Goal: Task Accomplishment & Management: Manage account settings

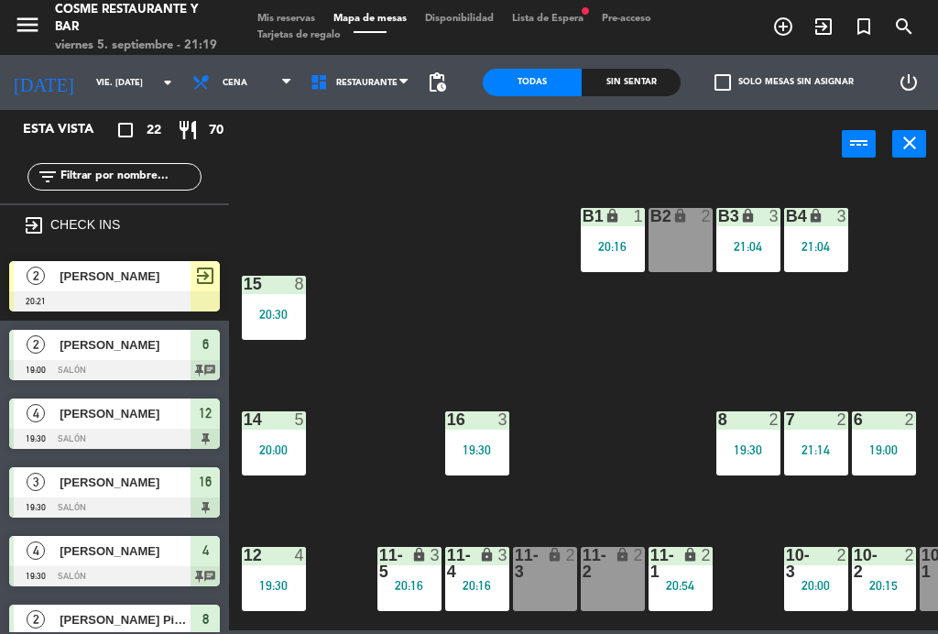
click at [615, 423] on div "B1 lock 1 20:16 B2 lock 2 B3 lock 3 21:04 B4 lock 3 21:04 15 8 20:30 14 5 20:00…" at bounding box center [588, 402] width 700 height 455
click at [541, 573] on div "lock" at bounding box center [545, 563] width 30 height 33
click at [597, 418] on div "B1 lock 1 20:16 B2 lock 2 B3 lock 3 21:04 B4 lock 3 21:04 15 8 20:30 14 5 20:00…" at bounding box center [588, 402] width 700 height 455
click at [145, 297] on div at bounding box center [114, 301] width 211 height 20
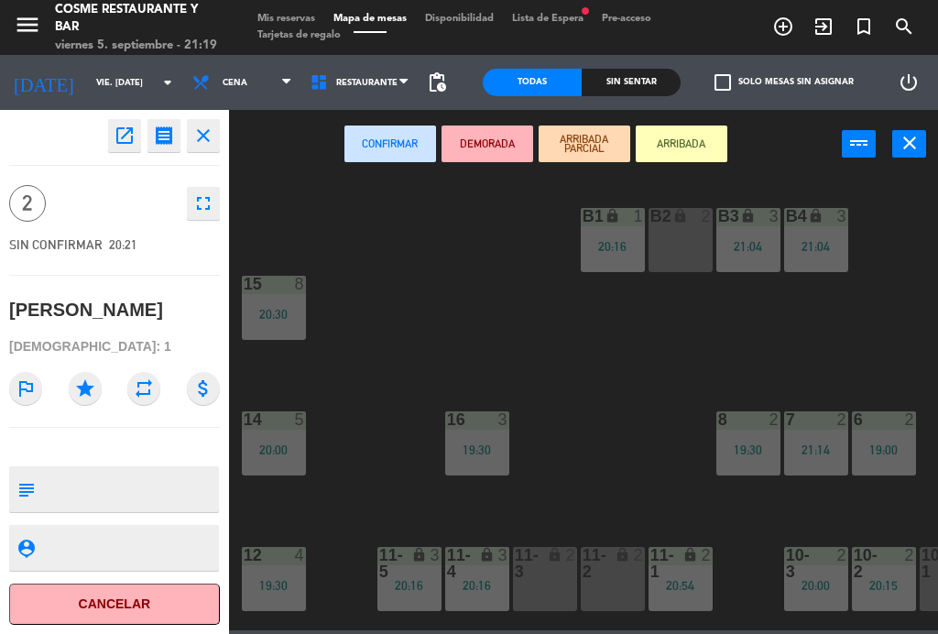
click at [550, 578] on div "lock" at bounding box center [545, 563] width 30 height 33
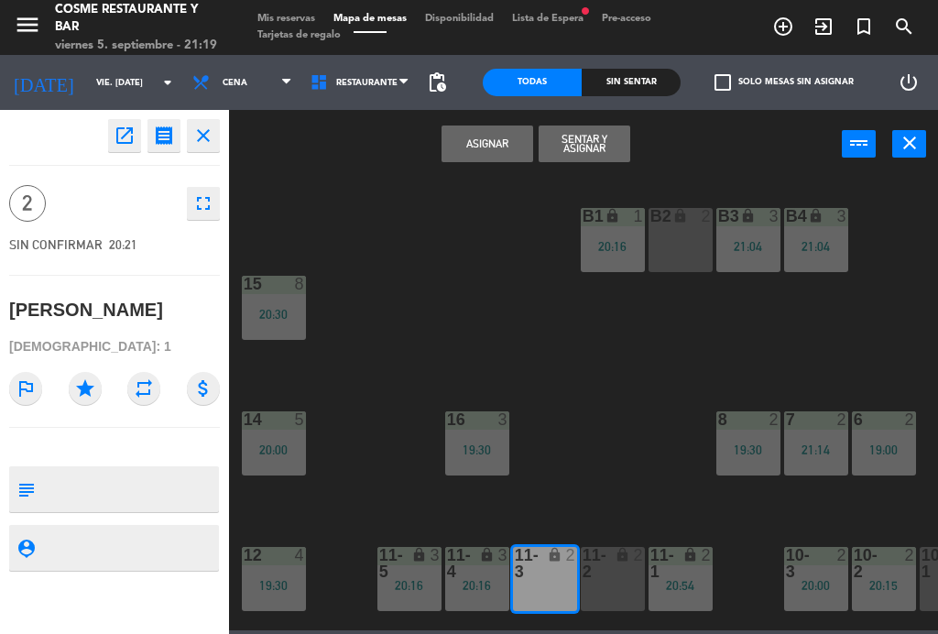
click at [485, 144] on button "Asignar" at bounding box center [488, 144] width 92 height 37
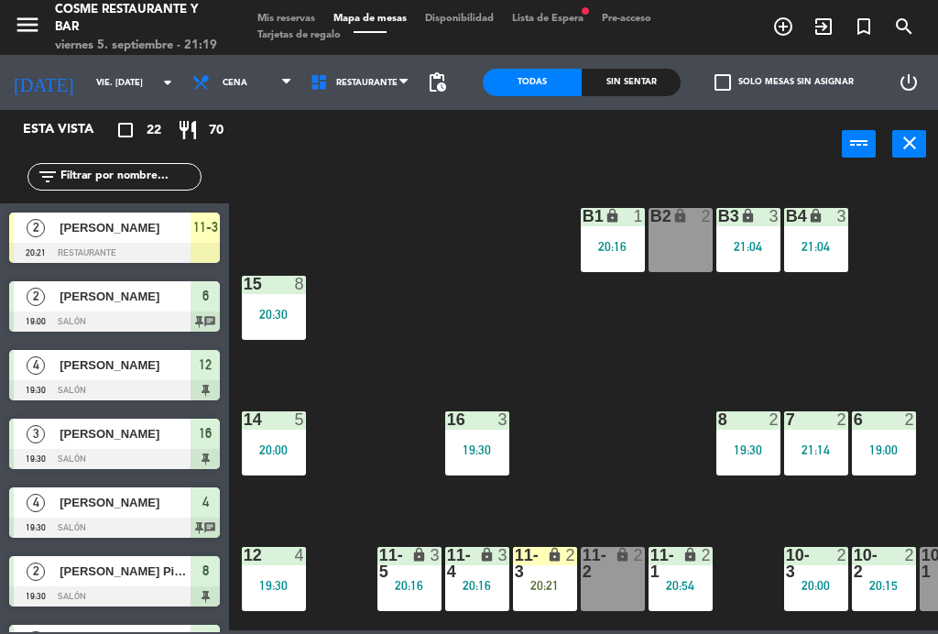
click at [546, 580] on div "20:21" at bounding box center [545, 585] width 64 height 13
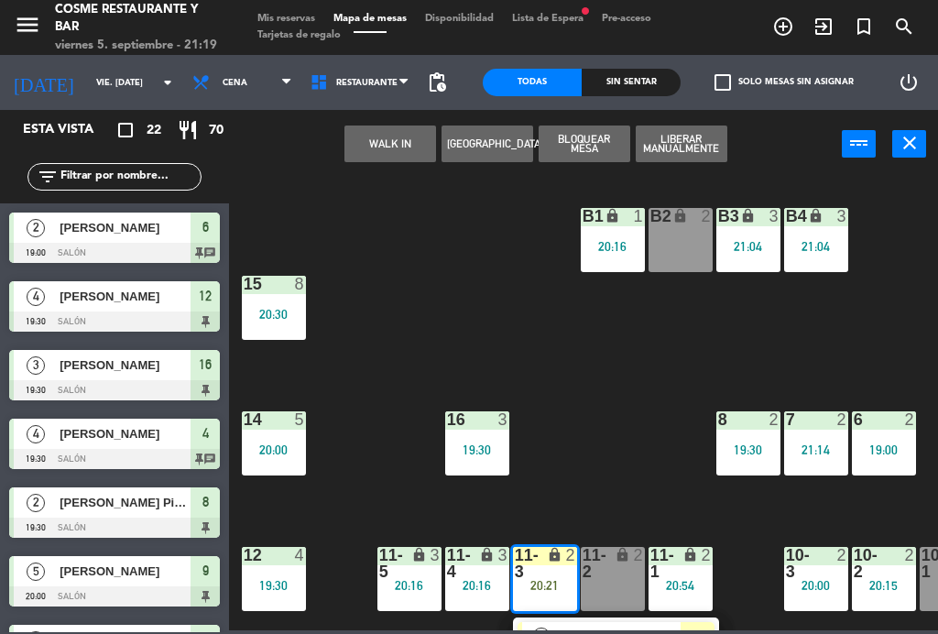
click at [611, 628] on span "[PERSON_NAME]" at bounding box center [621, 637] width 117 height 19
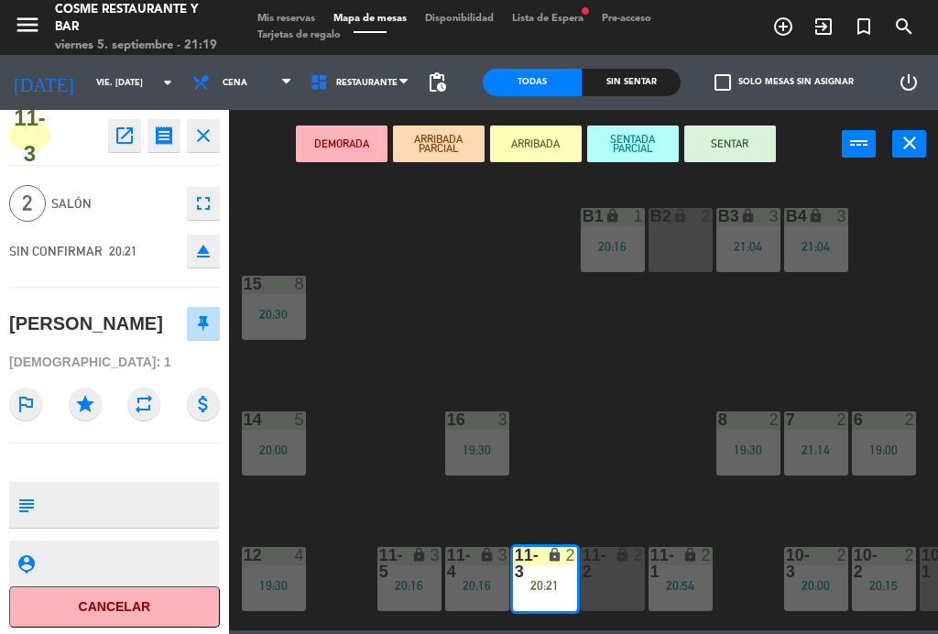
click at [736, 141] on button "SENTAR" at bounding box center [730, 144] width 92 height 37
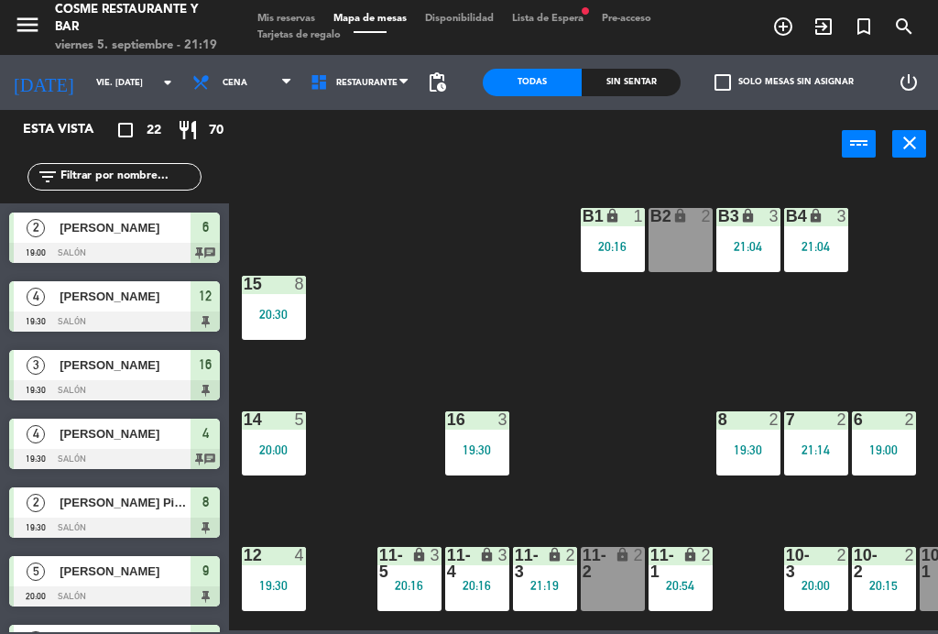
scroll to position [56, 0]
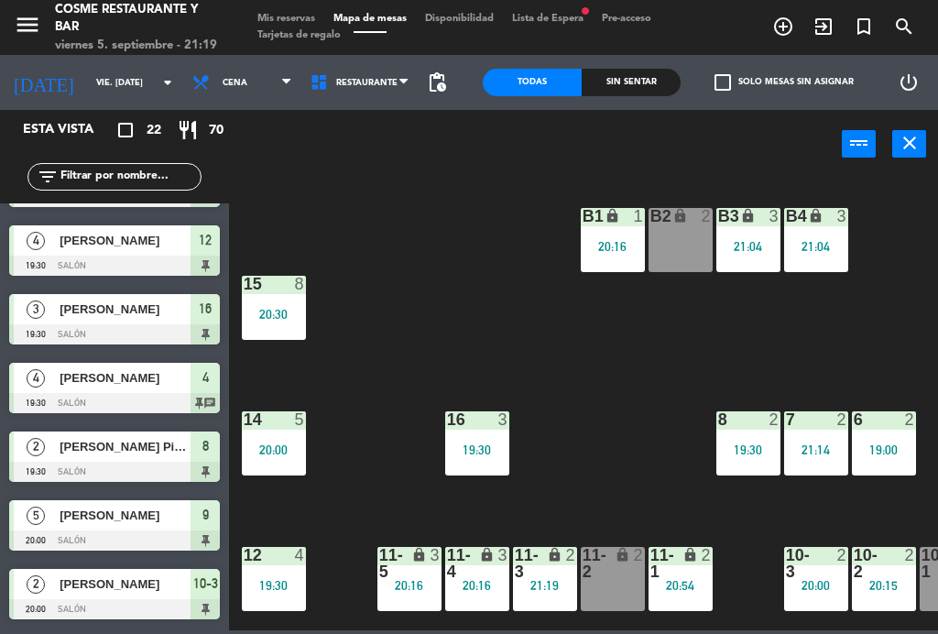
click at [599, 380] on div "B1 lock 1 20:16 B2 lock 2 B3 lock 3 21:04 B4 lock 3 21:04 15 8 20:30 14 5 20:00…" at bounding box center [588, 402] width 700 height 455
click at [830, 31] on icon "exit_to_app" at bounding box center [824, 27] width 22 height 22
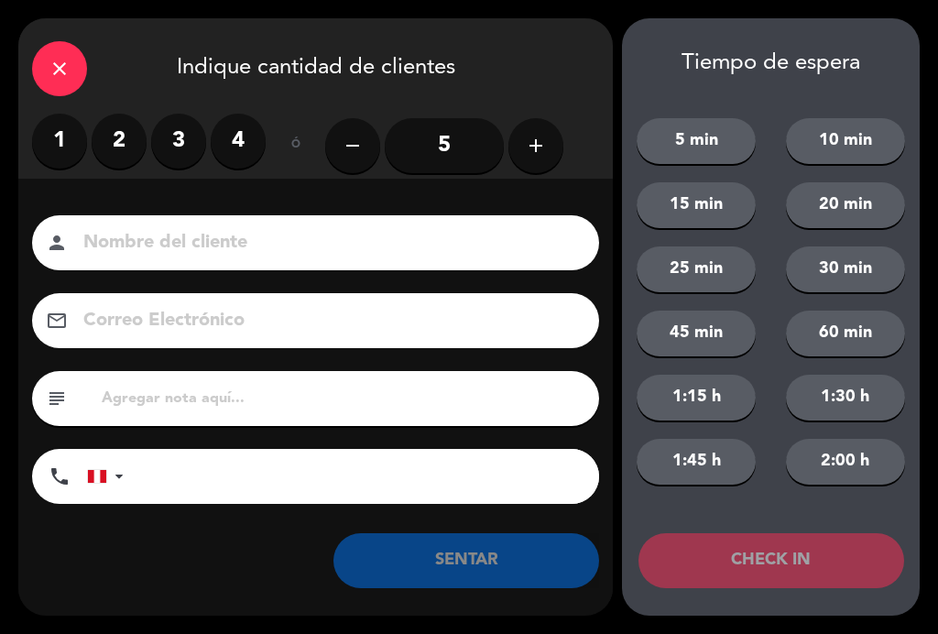
click at [125, 140] on label "2" at bounding box center [119, 141] width 55 height 55
click at [191, 234] on input at bounding box center [329, 243] width 494 height 32
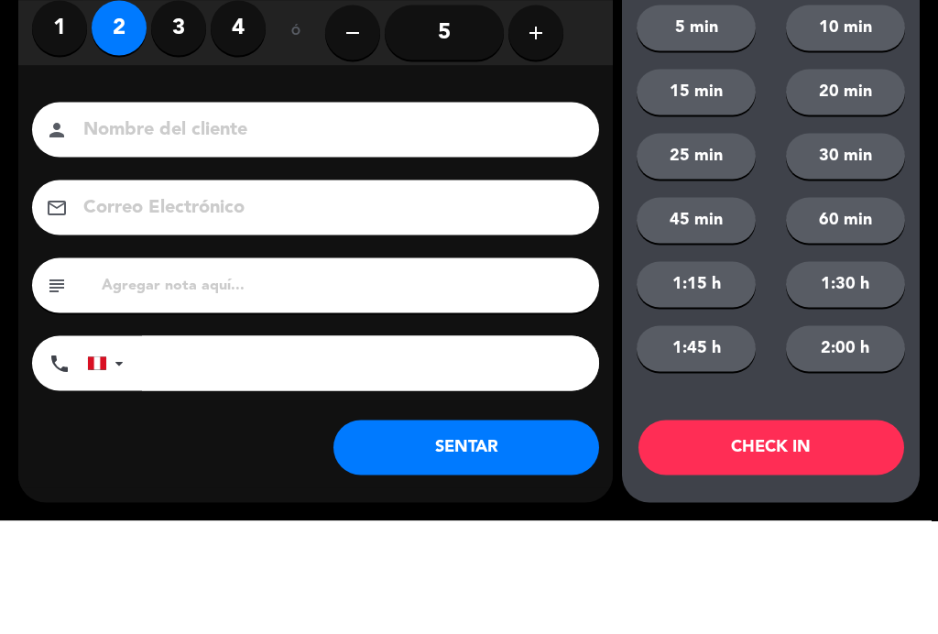
type input "C"
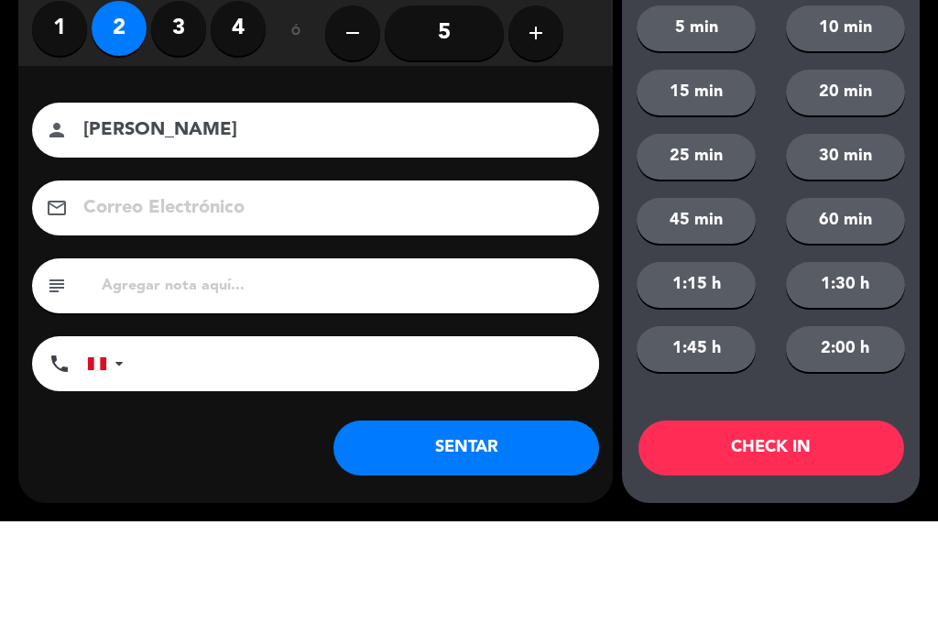
type input "[PERSON_NAME]"
click at [683, 118] on button "5 min" at bounding box center [696, 141] width 119 height 46
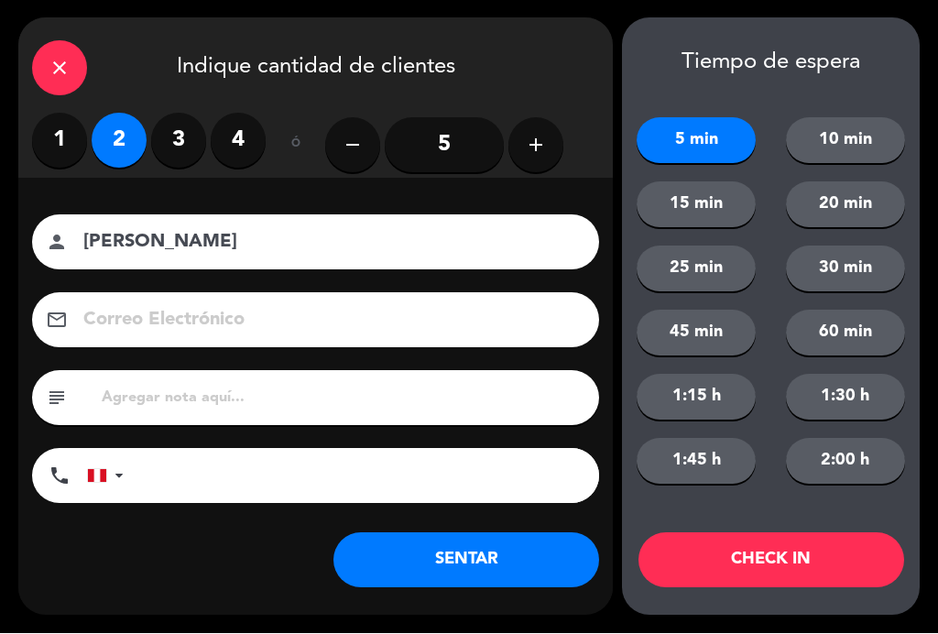
click at [543, 561] on button "SENTAR" at bounding box center [467, 560] width 266 height 55
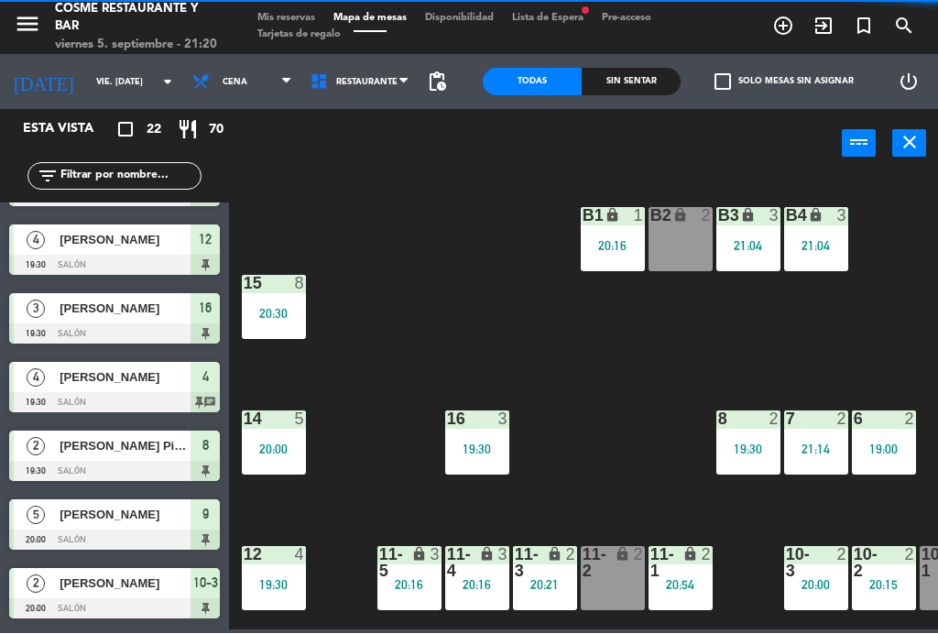
click at [536, 567] on div "lock" at bounding box center [545, 563] width 30 height 33
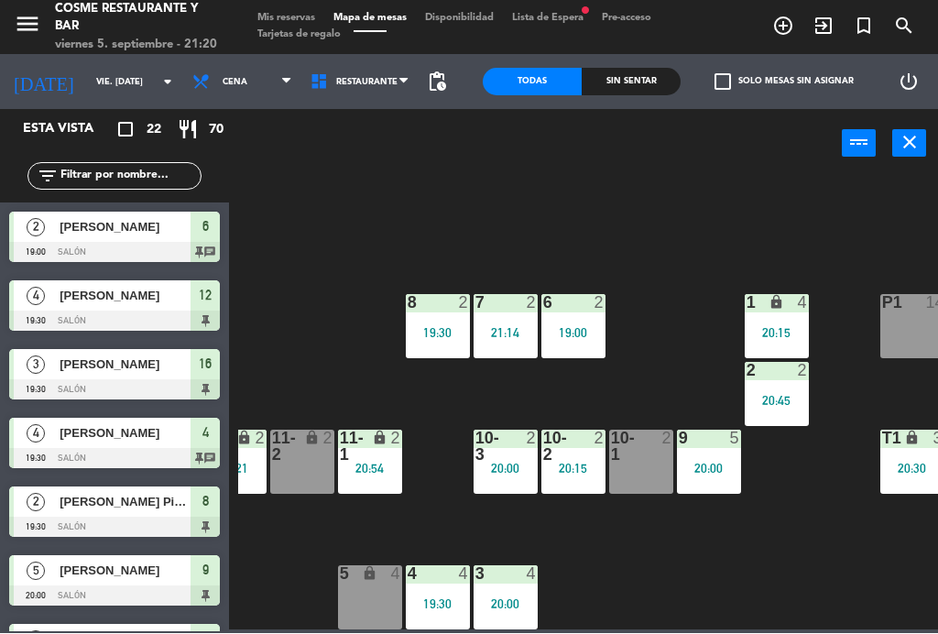
scroll to position [116, 311]
click at [515, 474] on div "20:00" at bounding box center [506, 469] width 64 height 13
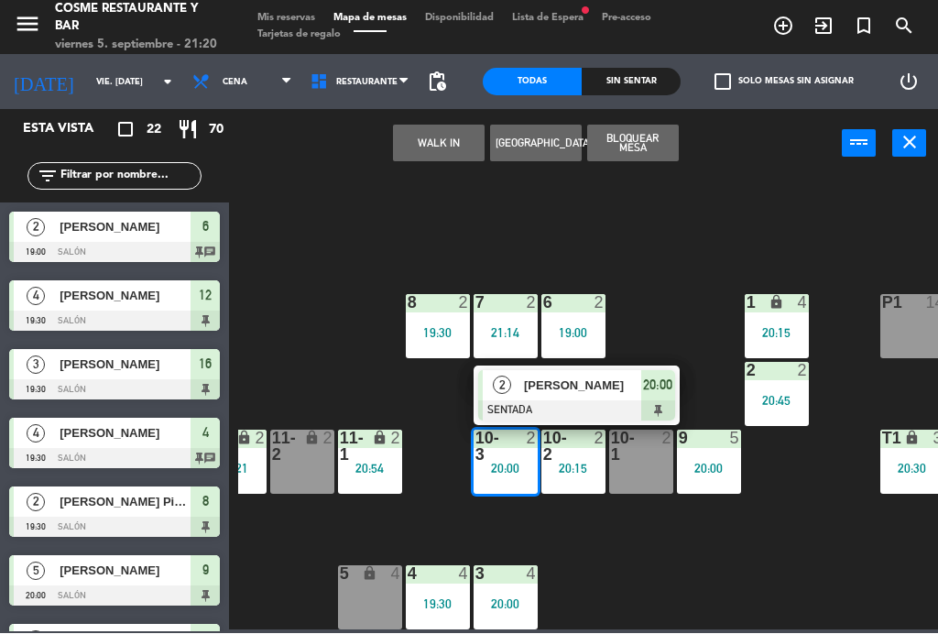
click at [530, 388] on span "[PERSON_NAME]" at bounding box center [582, 386] width 117 height 19
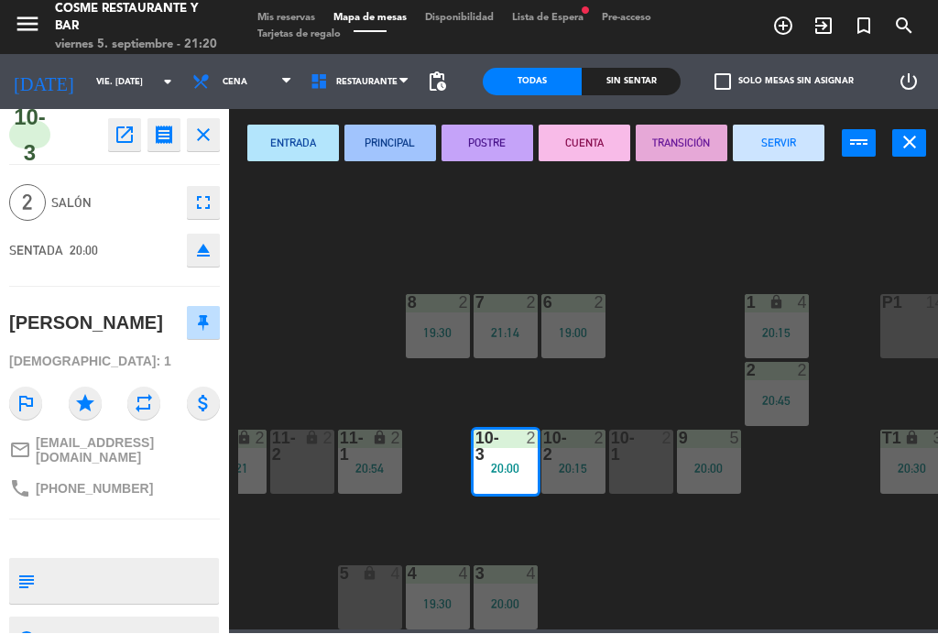
click at [759, 149] on button "SERVIR" at bounding box center [779, 144] width 92 height 37
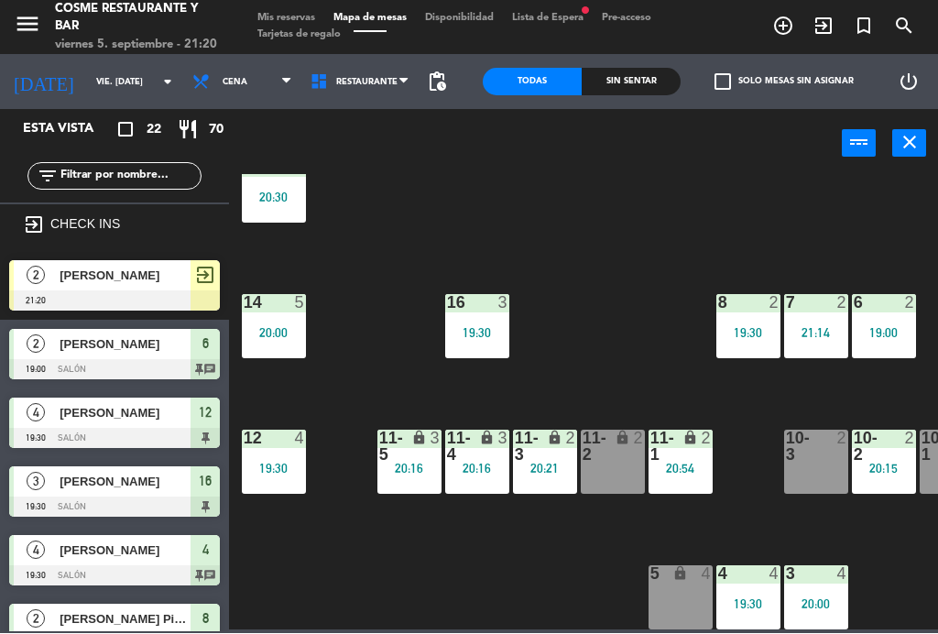
scroll to position [116, 0]
click at [539, 464] on div "20:21" at bounding box center [545, 469] width 64 height 13
click at [419, 551] on div "B1 lock 1 20:16 B2 lock 2 B3 lock 3 21:04 B4 lock 3 21:04 15 8 20:30 14 5 20:00…" at bounding box center [588, 402] width 700 height 455
click at [112, 277] on span "[PERSON_NAME]" at bounding box center [125, 276] width 131 height 19
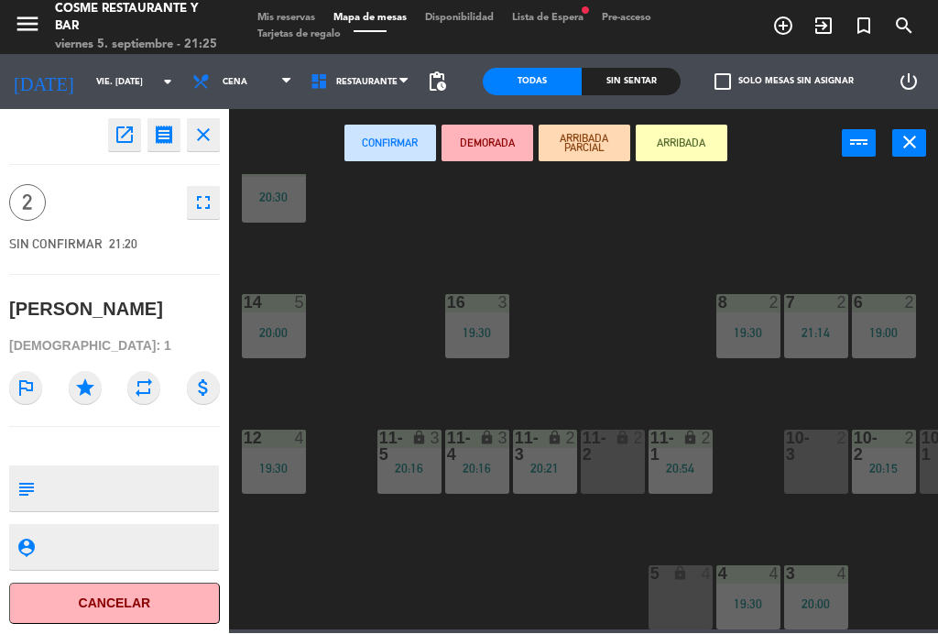
click at [166, 620] on button "Cancelar" at bounding box center [114, 604] width 211 height 41
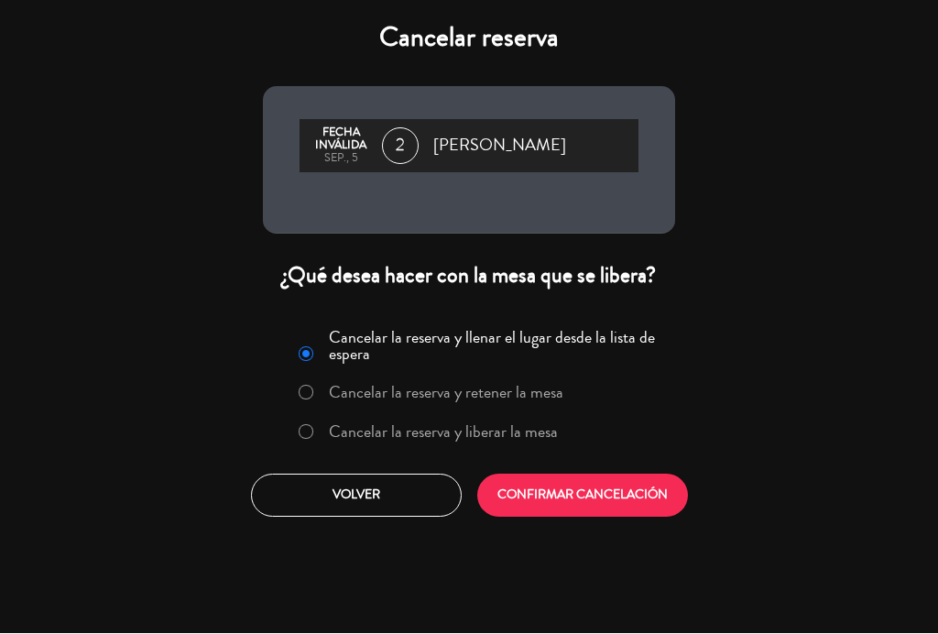
click at [489, 436] on label "Cancelar la reserva y liberar la mesa" at bounding box center [443, 432] width 229 height 16
click at [568, 500] on button "CONFIRMAR CANCELACIÓN" at bounding box center [582, 496] width 211 height 43
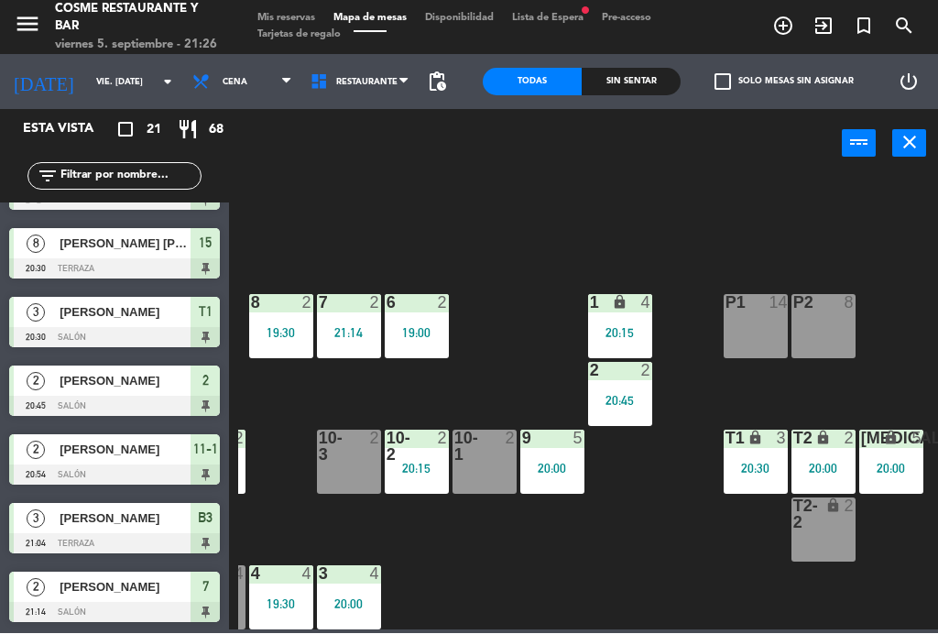
scroll to position [116, 466]
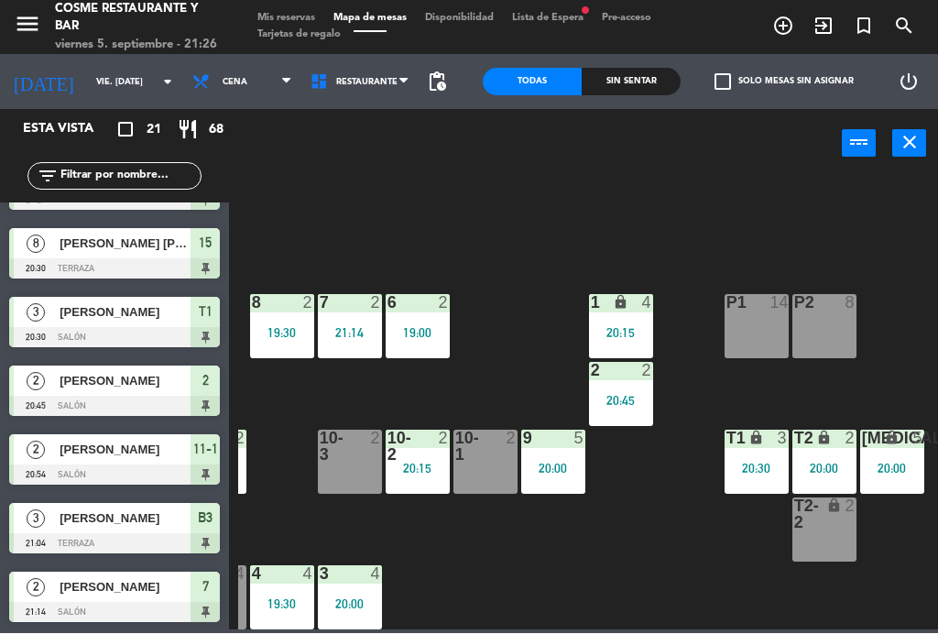
click at [836, 441] on div "lock" at bounding box center [824, 439] width 30 height 17
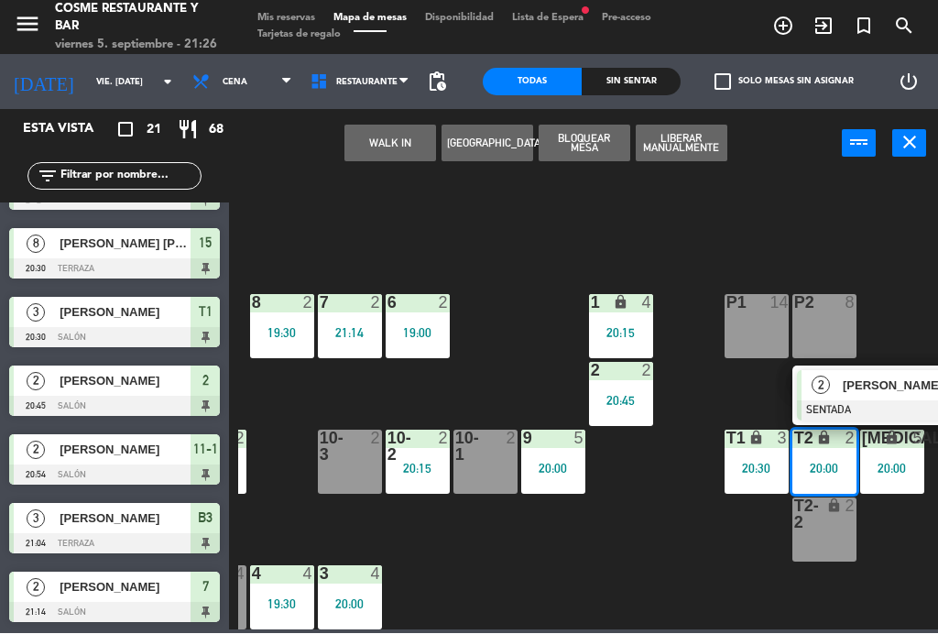
click at [888, 386] on span "[PERSON_NAME]" at bounding box center [901, 386] width 117 height 19
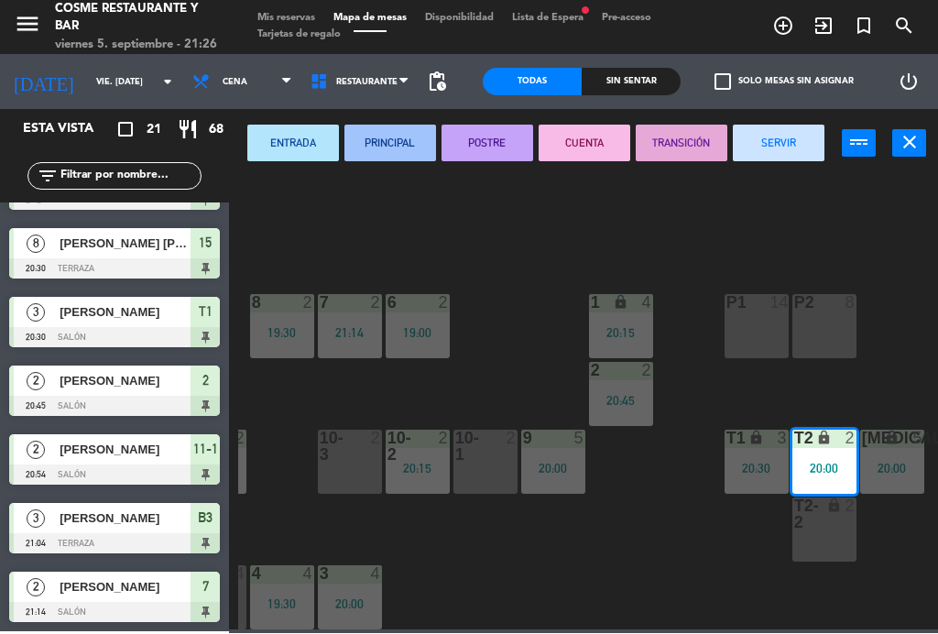
click at [791, 130] on button "SERVIR" at bounding box center [779, 144] width 92 height 37
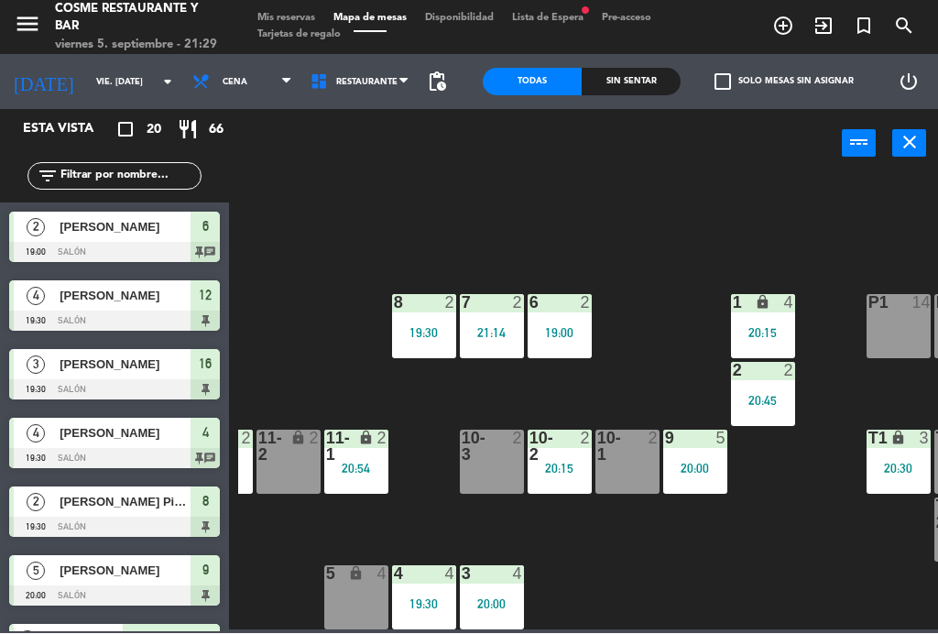
scroll to position [116, 337]
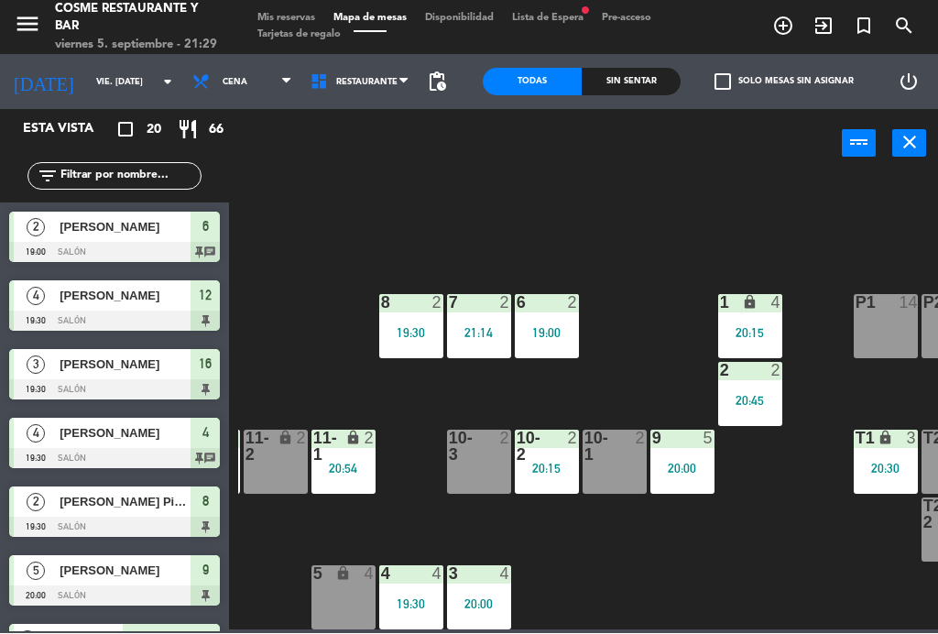
click at [560, 465] on div "20:15" at bounding box center [547, 469] width 64 height 13
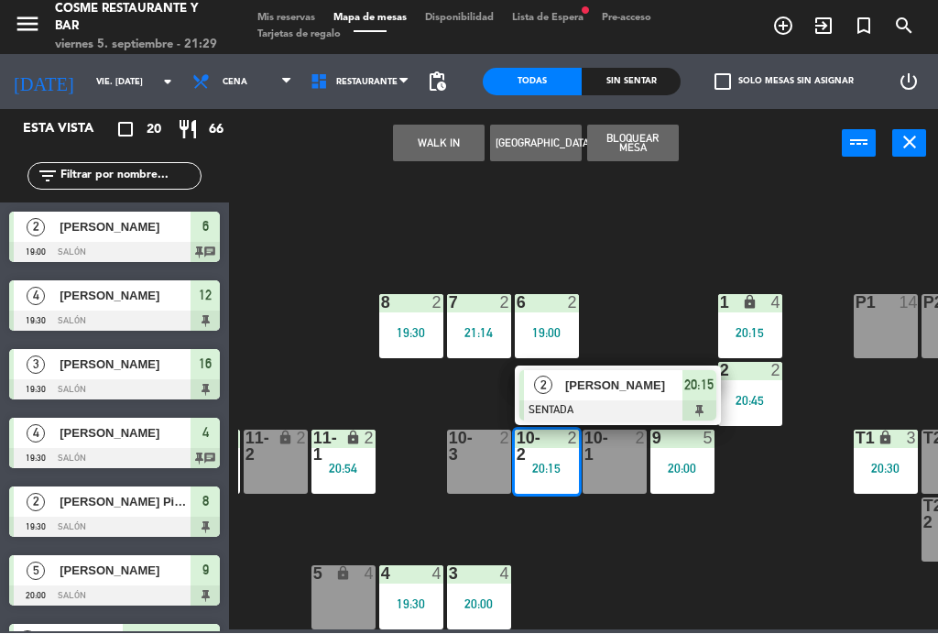
click at [645, 397] on div "[PERSON_NAME]" at bounding box center [622, 386] width 119 height 30
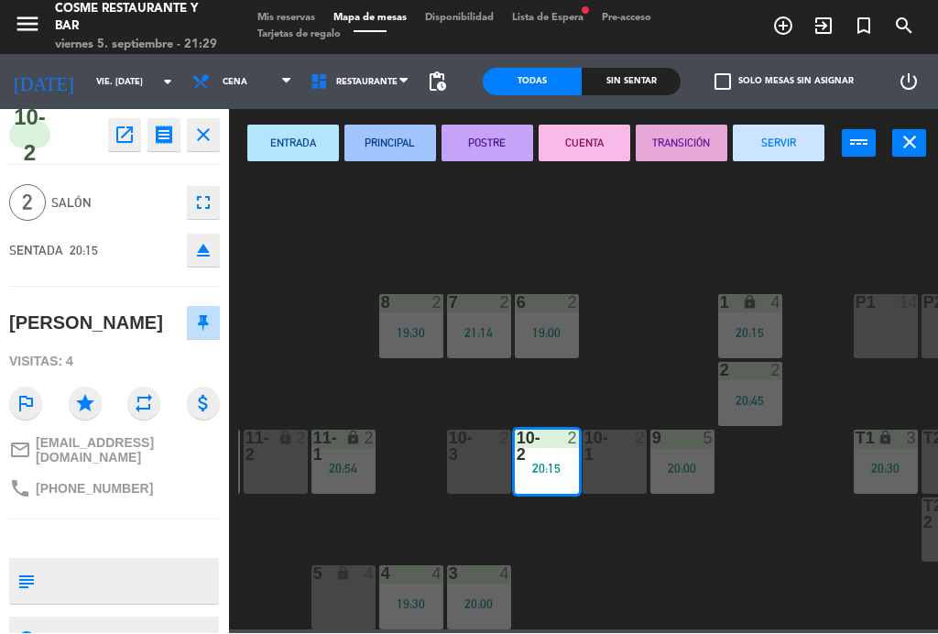
click at [791, 159] on button "SERVIR" at bounding box center [779, 144] width 92 height 37
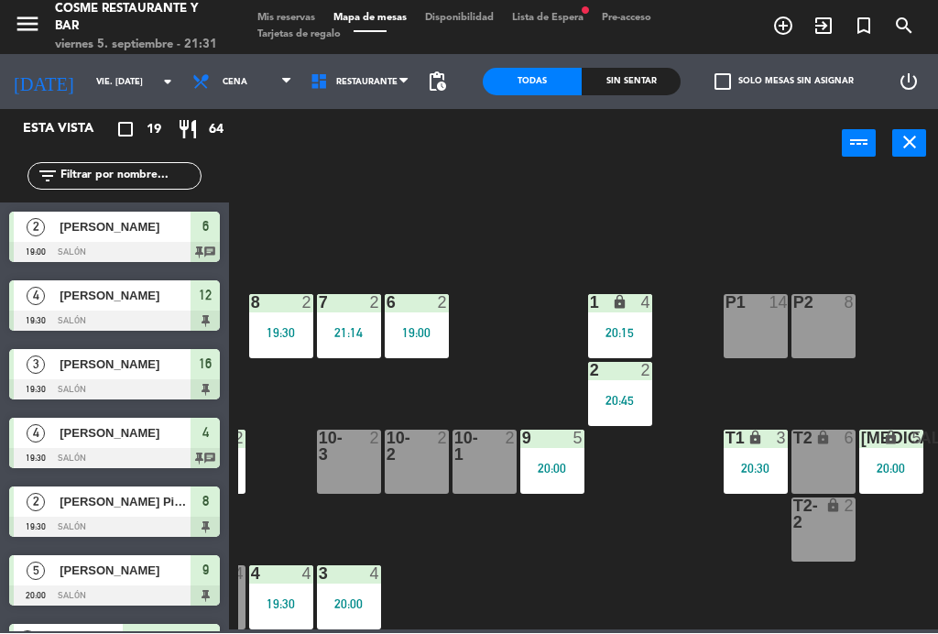
scroll to position [116, 466]
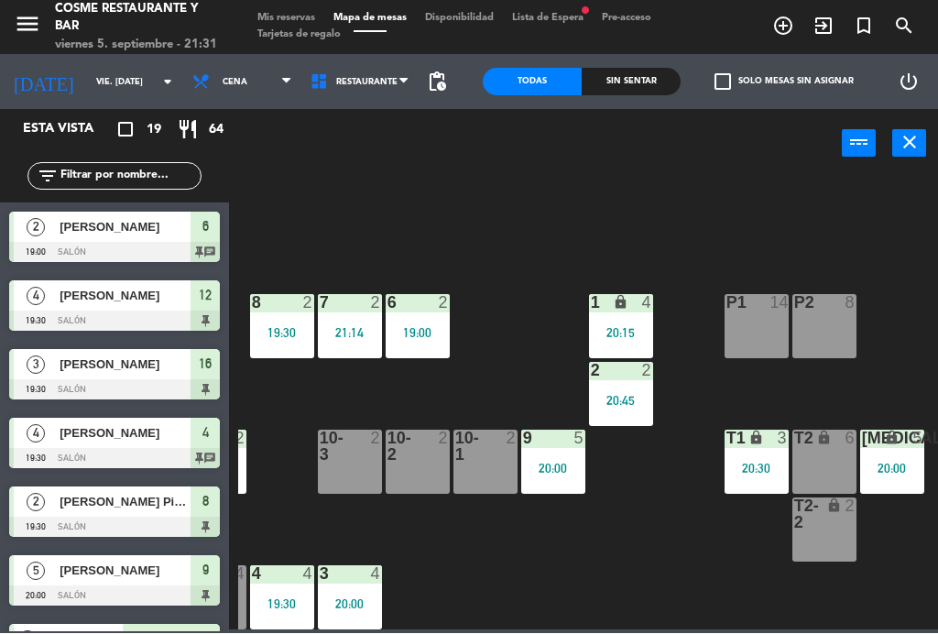
click at [912, 458] on div "[MEDICAL_DATA] lock 5 20:00" at bounding box center [892, 463] width 64 height 64
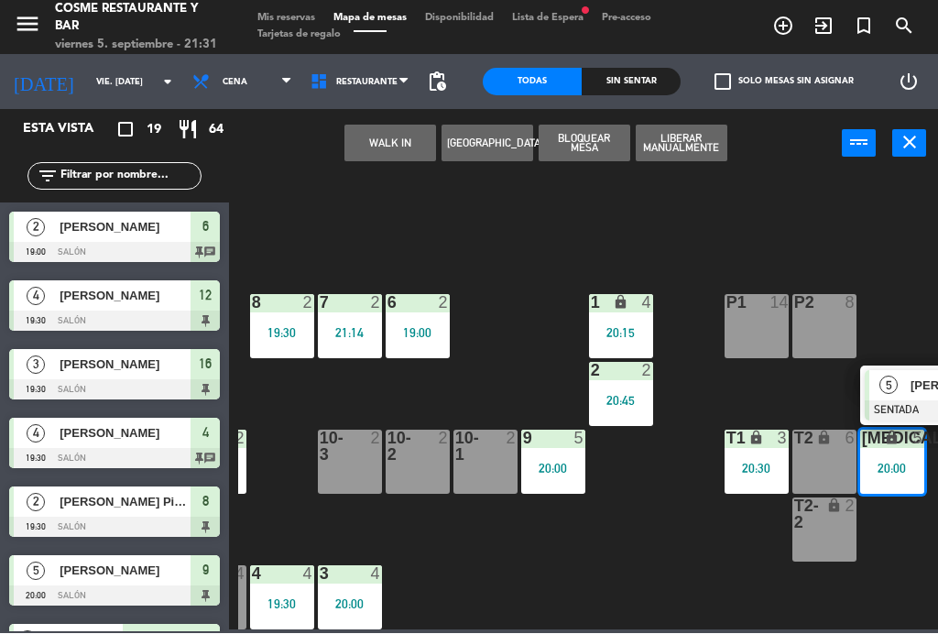
click at [891, 396] on div "5" at bounding box center [889, 386] width 39 height 30
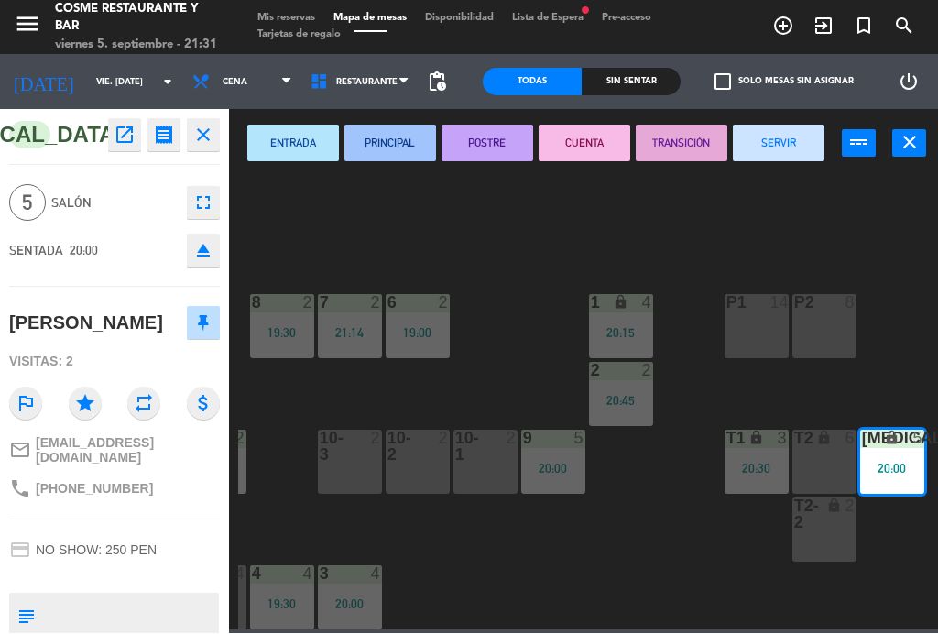
click at [785, 143] on button "SERVIR" at bounding box center [779, 144] width 92 height 37
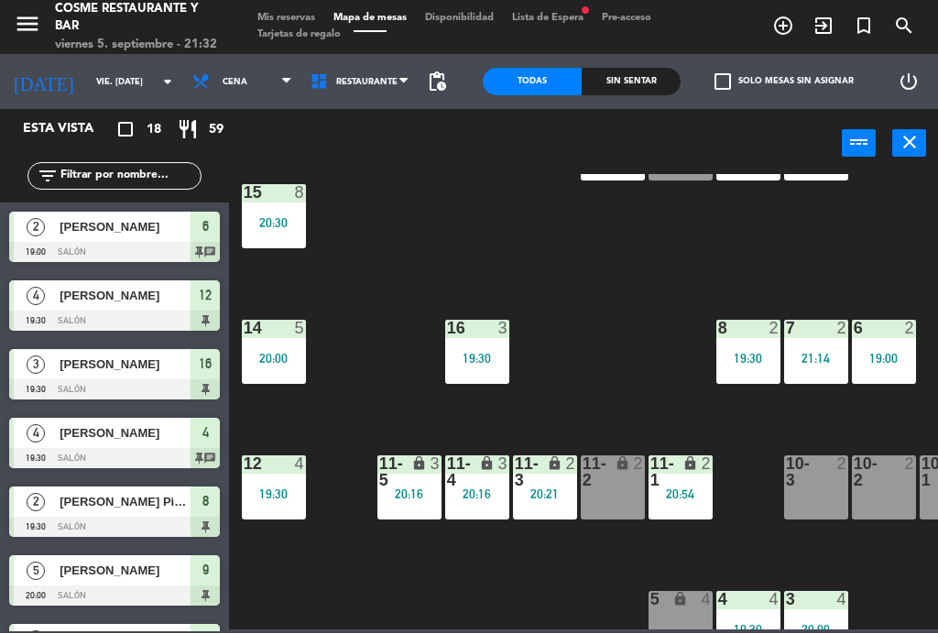
scroll to position [0, 0]
click at [432, 485] on div "3" at bounding box center [439, 472] width 30 height 33
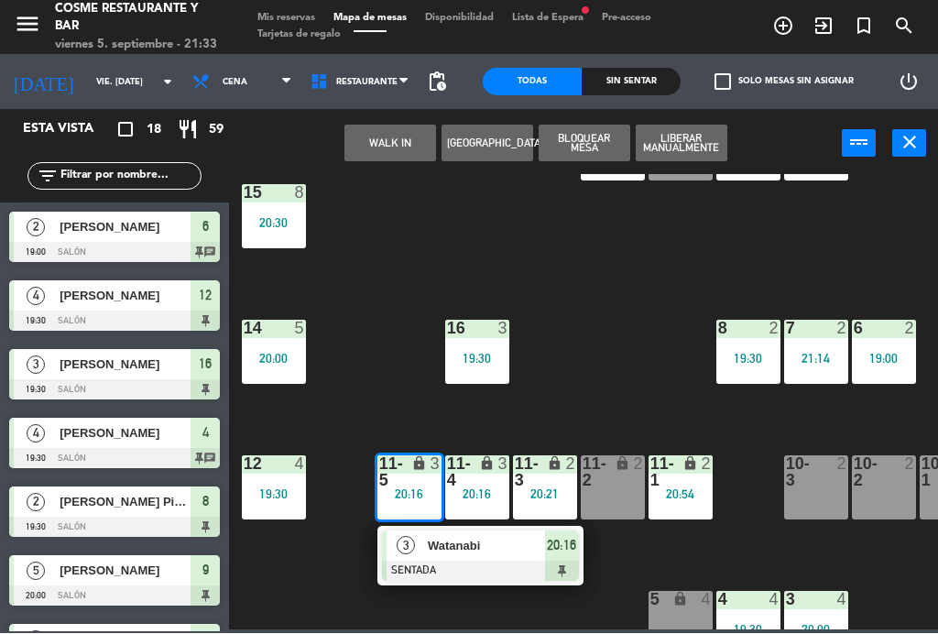
click at [511, 549] on span "Watanabi" at bounding box center [486, 546] width 117 height 19
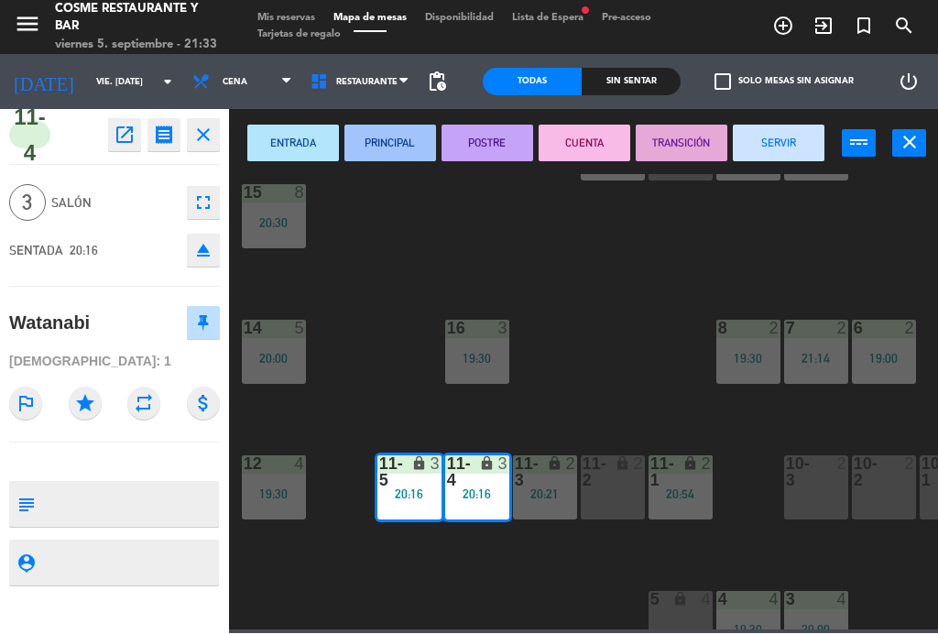
click at [810, 135] on button "SERVIR" at bounding box center [779, 144] width 92 height 37
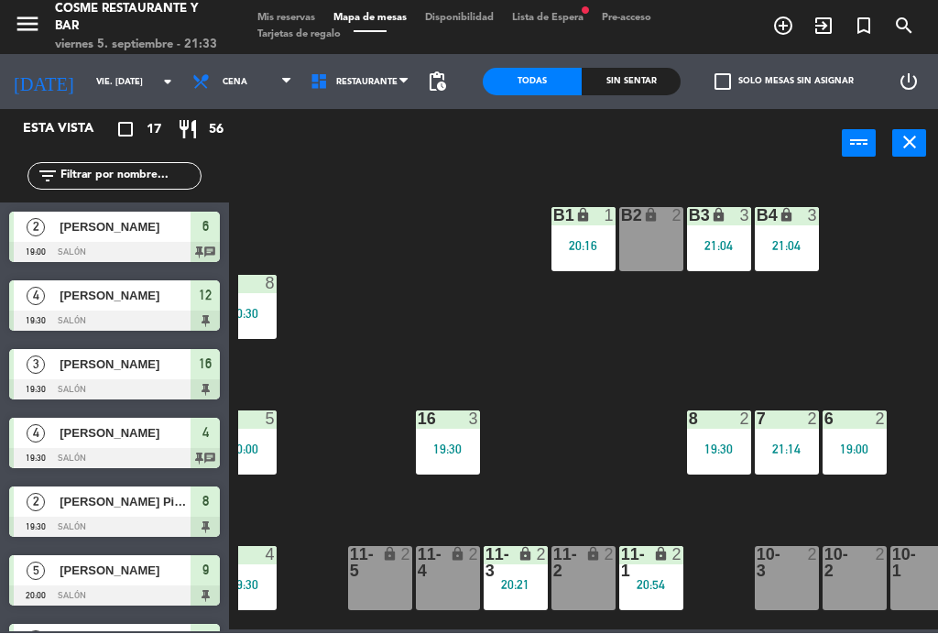
scroll to position [0, 29]
click at [594, 228] on div "B1 lock 1 20:16" at bounding box center [584, 240] width 64 height 64
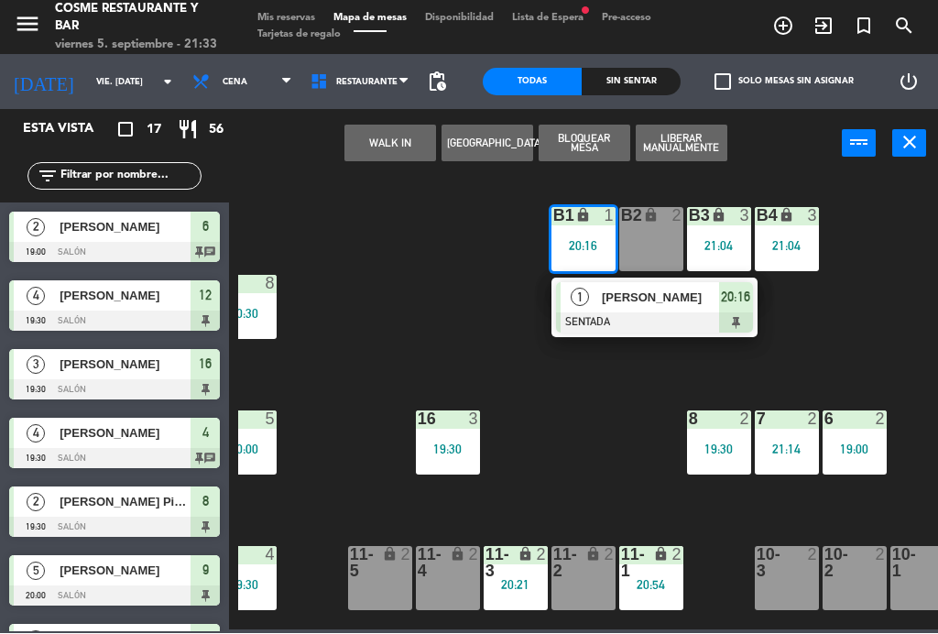
click at [654, 311] on div "[PERSON_NAME]" at bounding box center [659, 298] width 119 height 30
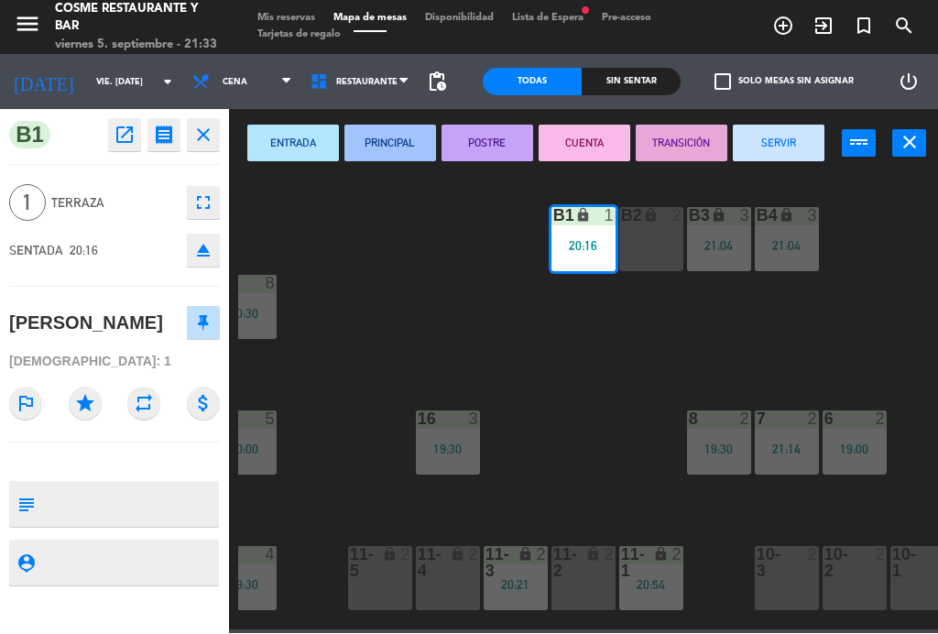
click at [799, 143] on button "SERVIR" at bounding box center [779, 144] width 92 height 37
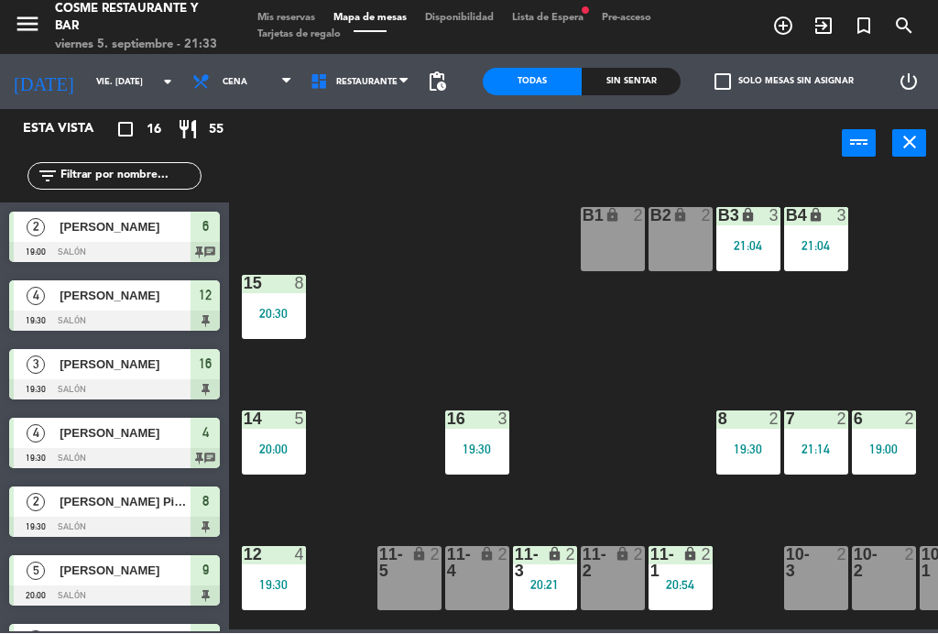
scroll to position [0, 0]
click at [287, 443] on div "20:00" at bounding box center [274, 449] width 64 height 13
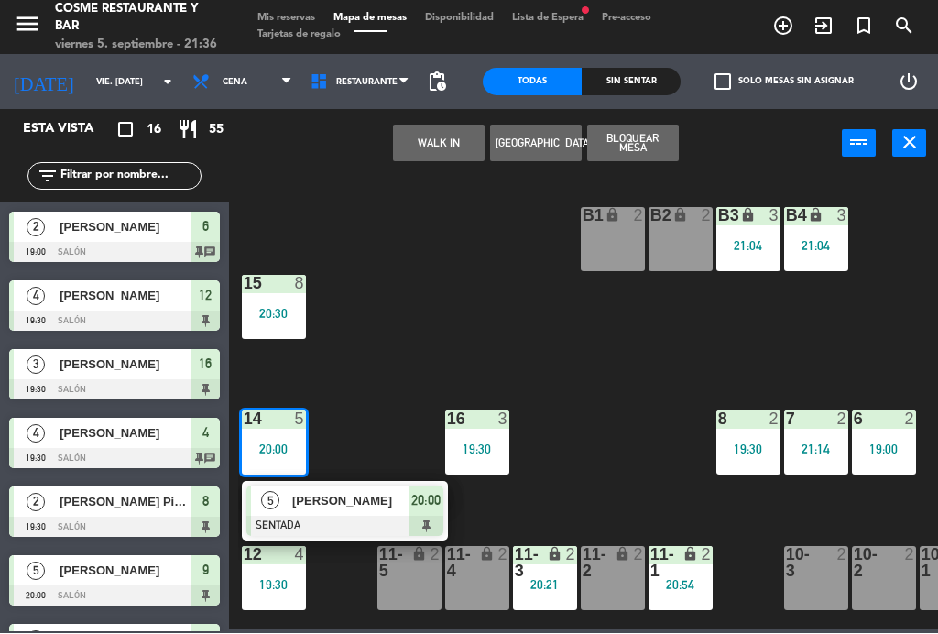
click at [387, 498] on span "[PERSON_NAME]" at bounding box center [350, 501] width 117 height 19
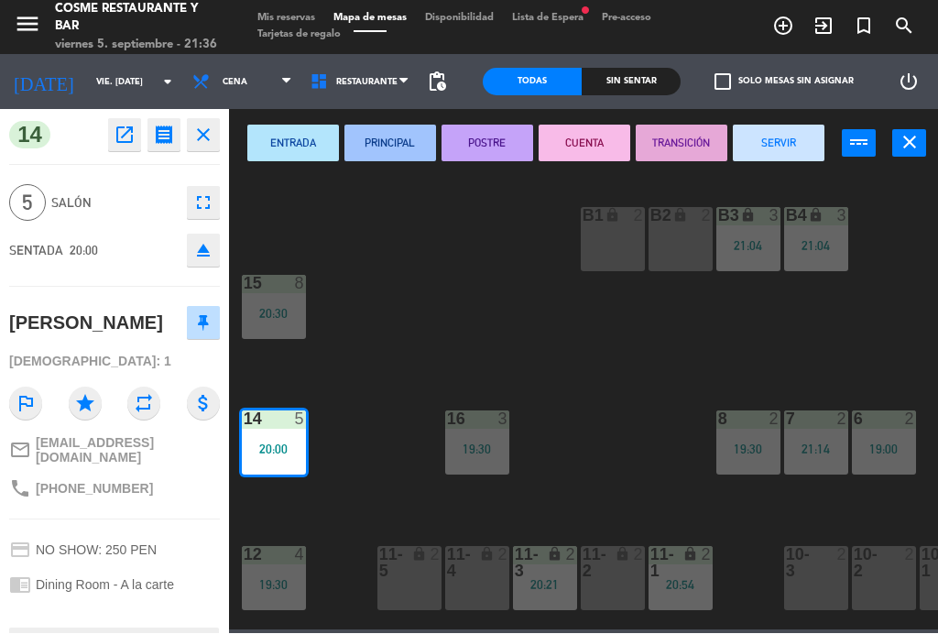
click at [790, 135] on button "SERVIR" at bounding box center [779, 144] width 92 height 37
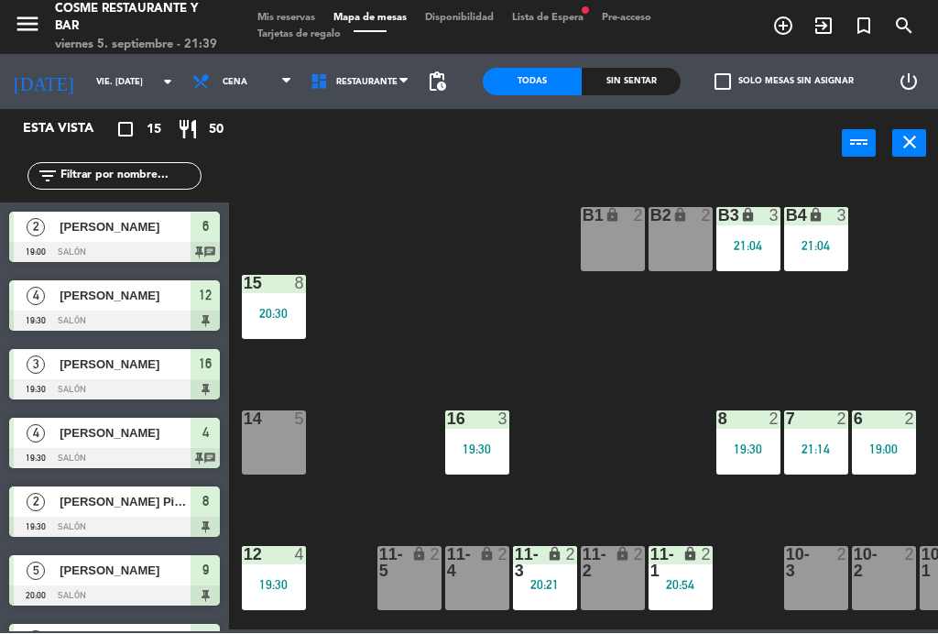
click at [764, 461] on div "8 2 19:30" at bounding box center [748, 443] width 64 height 64
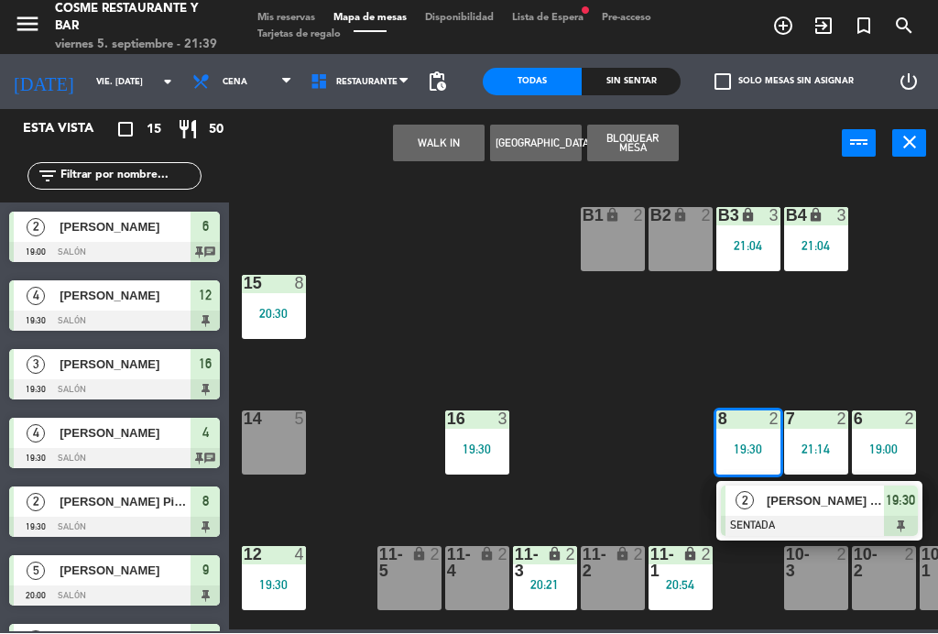
click at [774, 501] on span "[PERSON_NAME] Pinillq [PERSON_NAME]" at bounding box center [825, 501] width 117 height 19
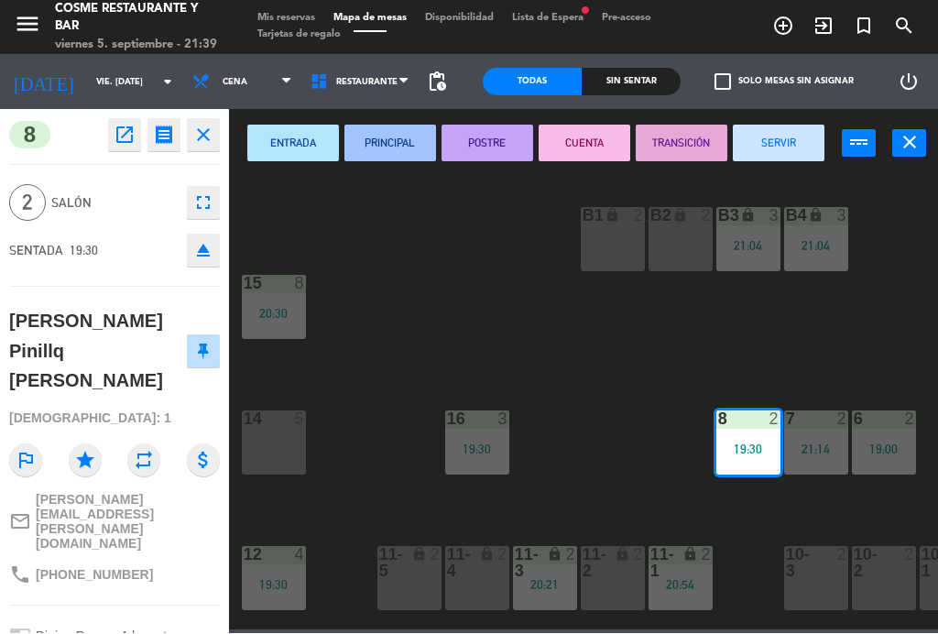
click at [779, 135] on button "SERVIR" at bounding box center [779, 144] width 92 height 37
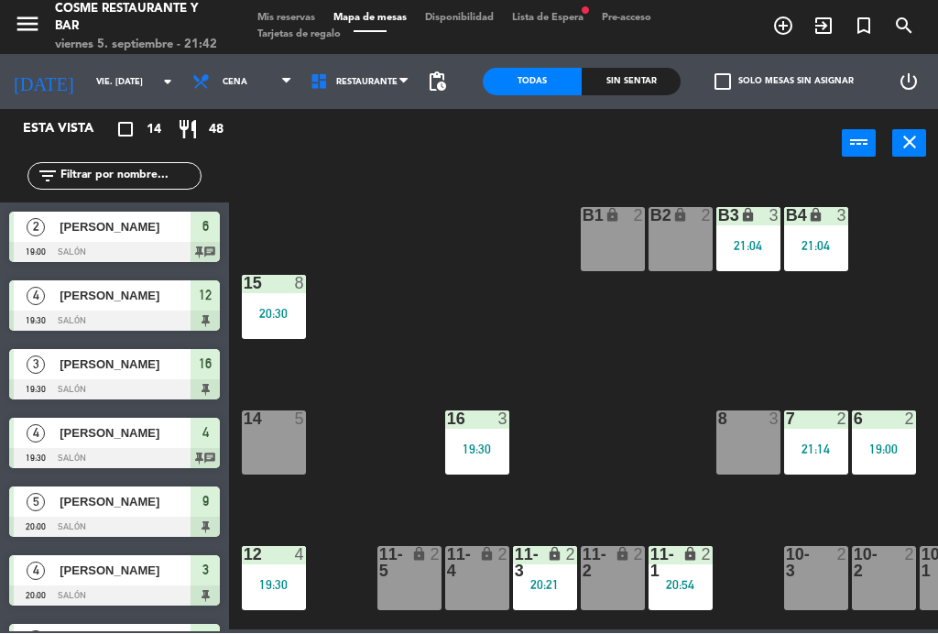
click at [93, 83] on input "vie. [DATE]" at bounding box center [147, 83] width 120 height 28
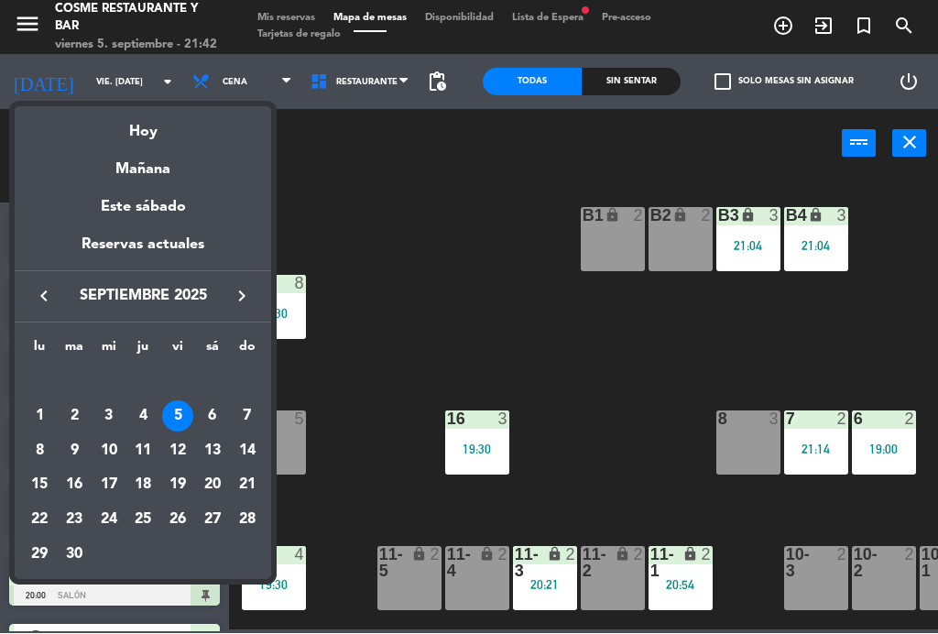
click at [154, 163] on div "Mañana" at bounding box center [143, 164] width 257 height 38
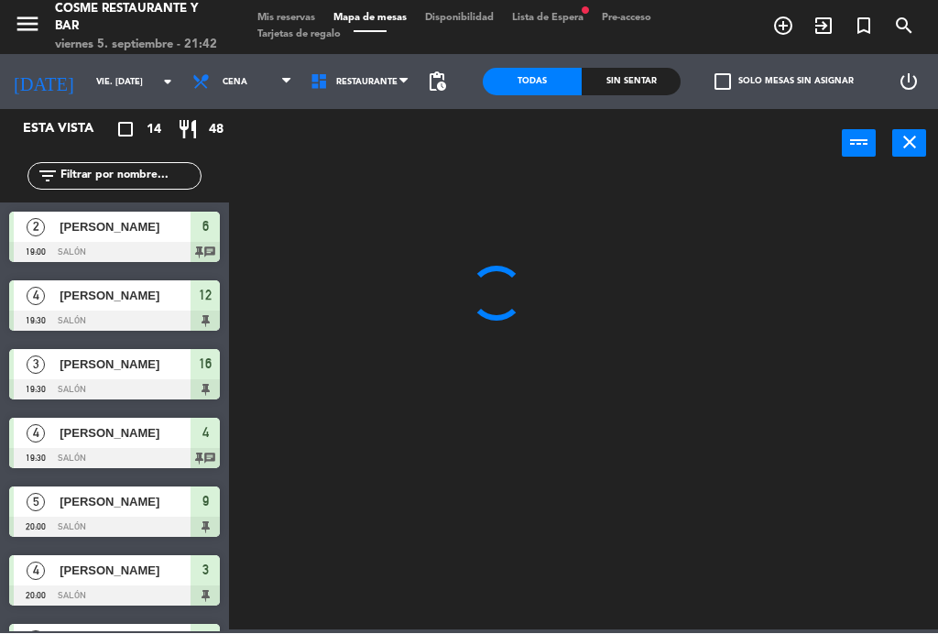
type input "sáb. [DATE]"
click at [292, 14] on span "Mis reservas" at bounding box center [286, 19] width 76 height 10
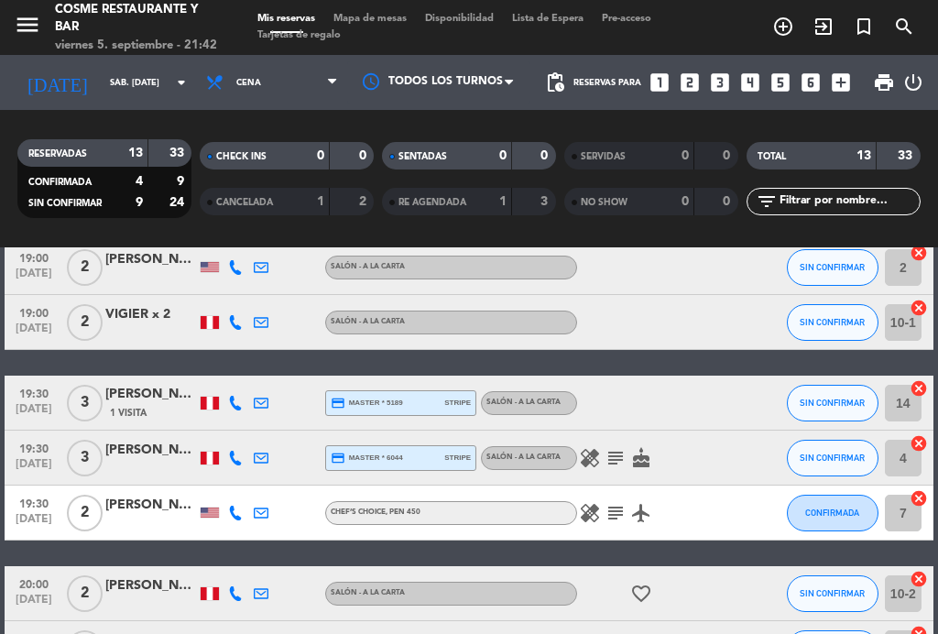
scroll to position [203, 0]
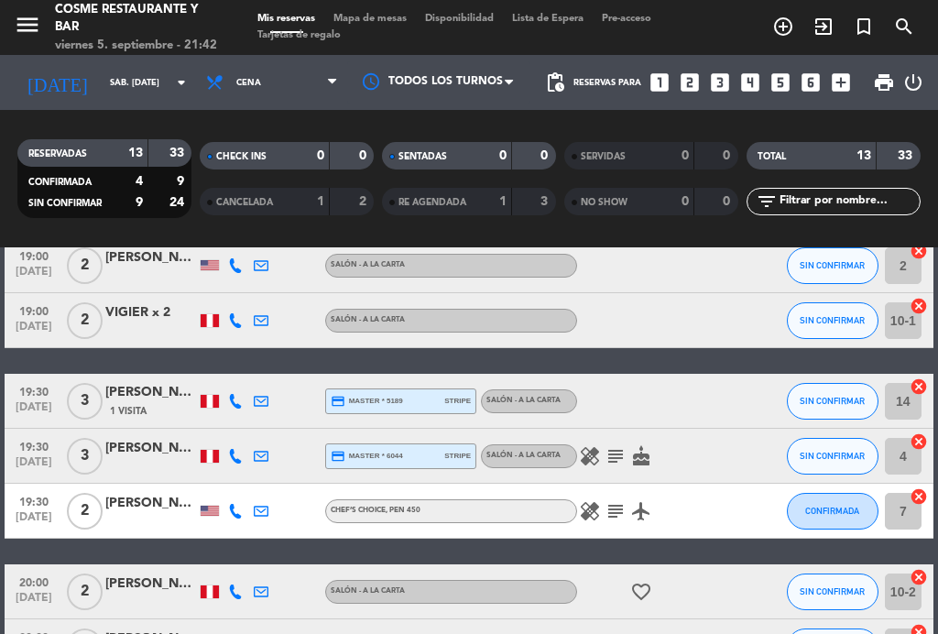
click at [617, 460] on icon "subject" at bounding box center [616, 456] width 22 height 22
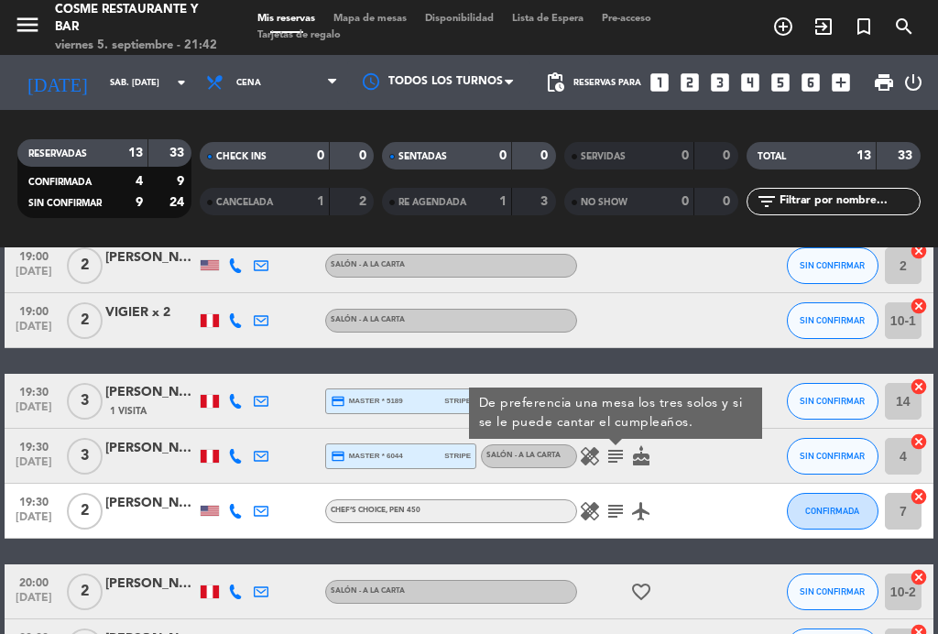
click at [618, 462] on icon "subject" at bounding box center [616, 456] width 22 height 22
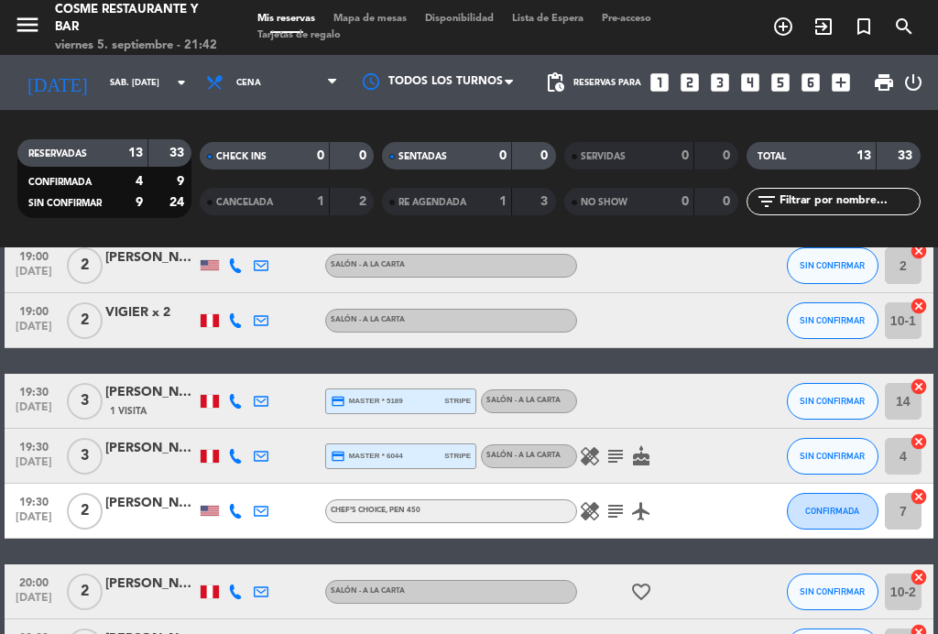
click at [592, 456] on icon "healing" at bounding box center [590, 456] width 22 height 22
click at [594, 463] on icon "healing" at bounding box center [590, 456] width 22 height 22
click at [614, 512] on icon "subject" at bounding box center [616, 511] width 22 height 22
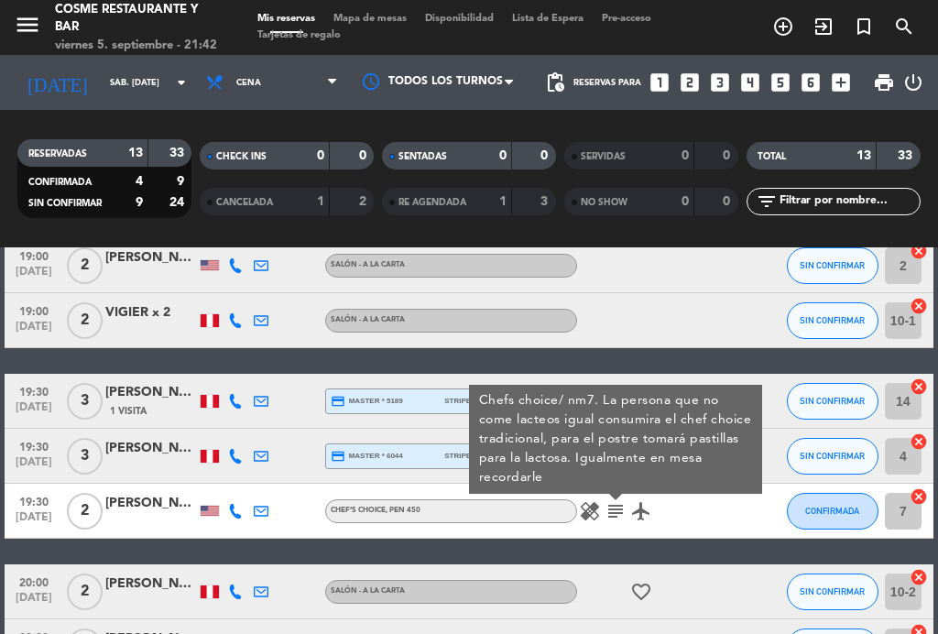
click at [625, 520] on icon "subject" at bounding box center [616, 511] width 22 height 22
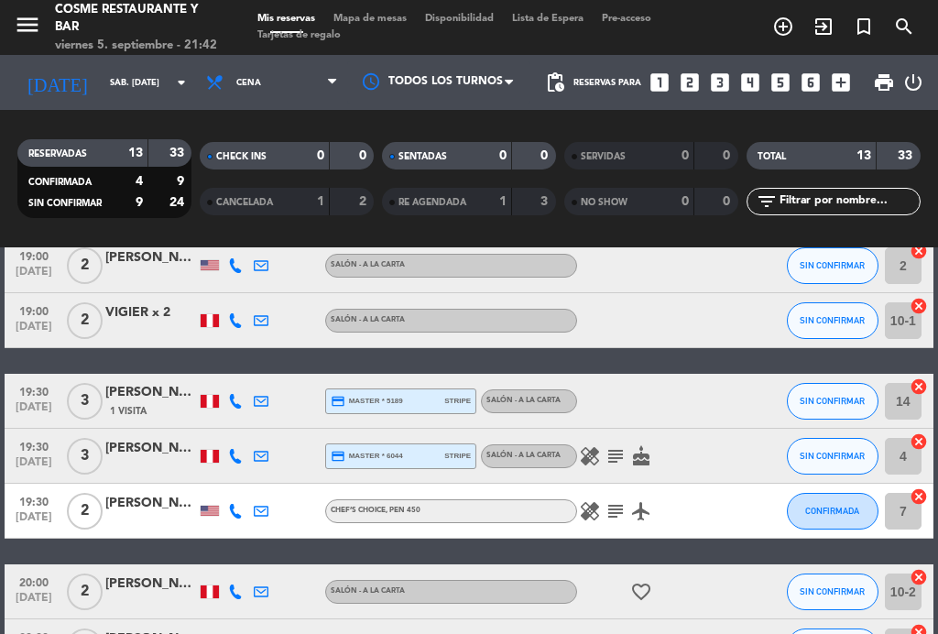
click at [597, 513] on icon "healing" at bounding box center [590, 511] width 22 height 22
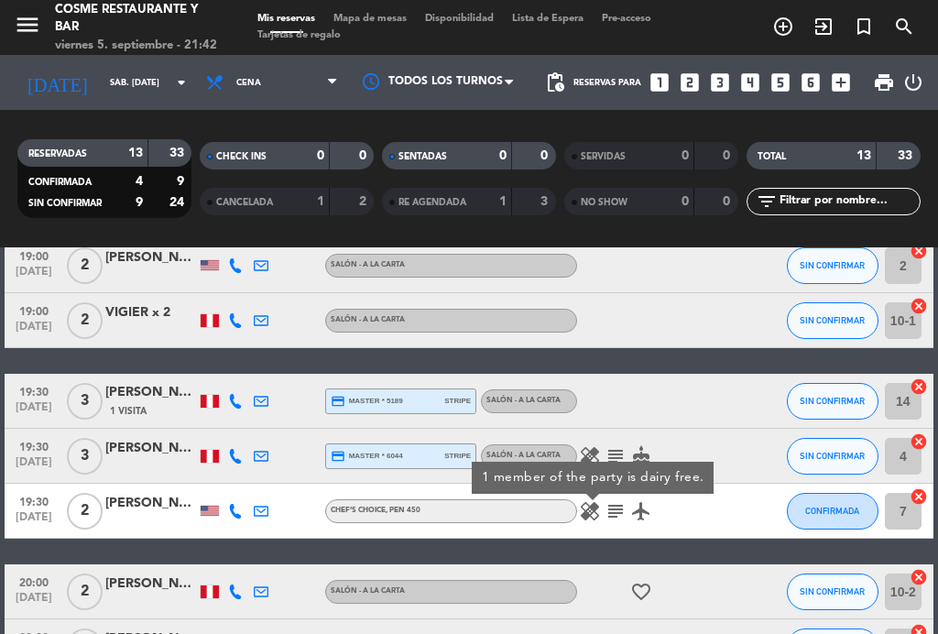
click at [595, 511] on icon "healing" at bounding box center [590, 511] width 22 height 22
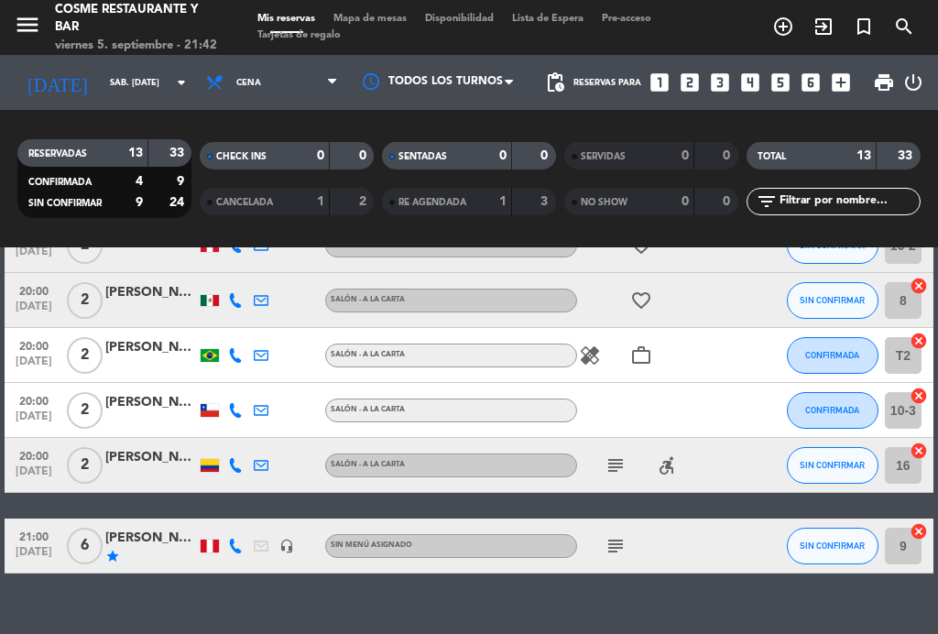
scroll to position [550, 0]
click at [622, 552] on icon "subject" at bounding box center [616, 546] width 22 height 22
click at [620, 556] on icon "subject" at bounding box center [616, 546] width 22 height 22
click at [626, 470] on icon "subject" at bounding box center [616, 465] width 22 height 22
click at [625, 465] on icon "subject" at bounding box center [616, 465] width 22 height 22
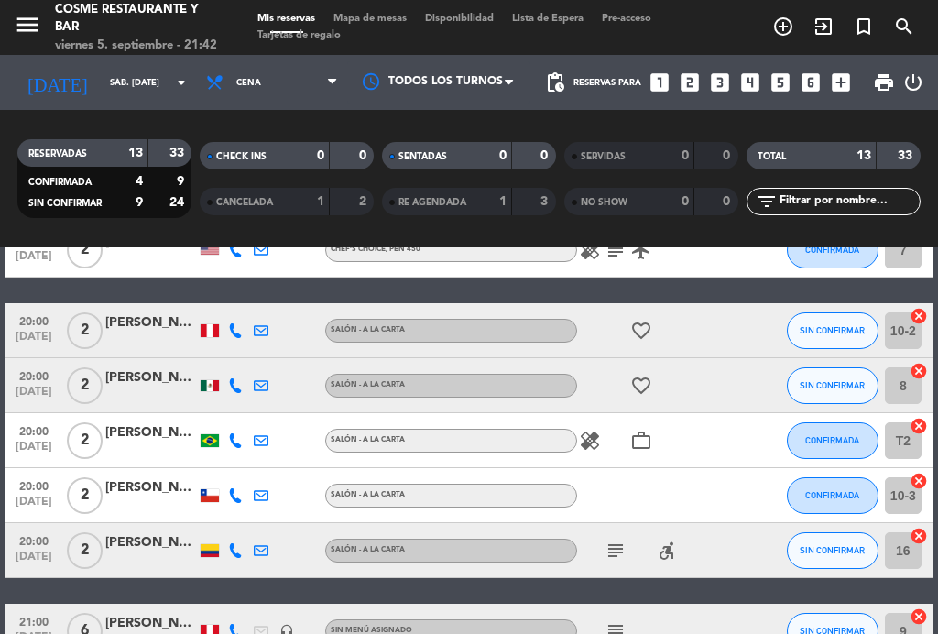
scroll to position [465, 0]
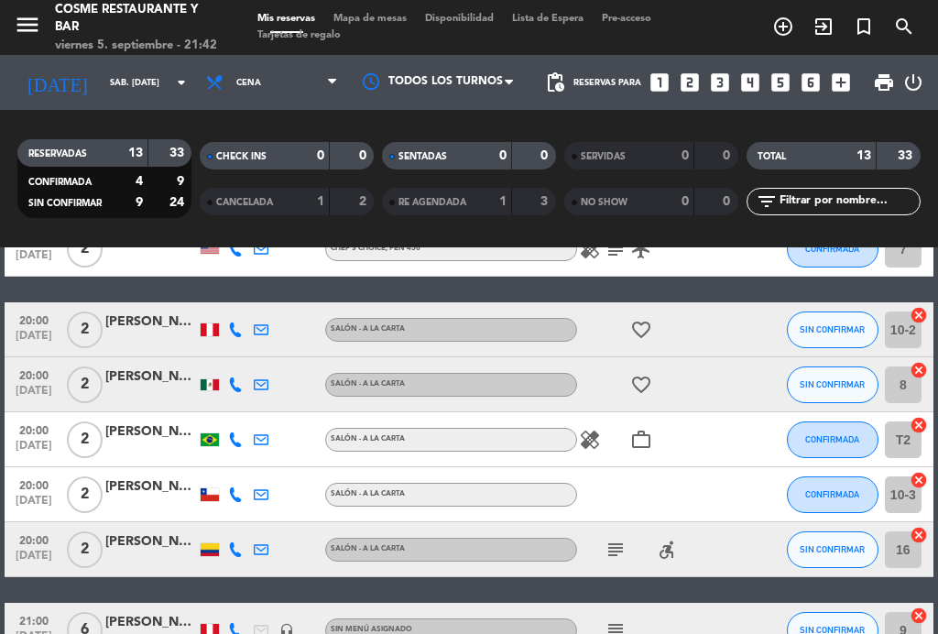
click at [601, 436] on icon "healing" at bounding box center [590, 440] width 22 height 22
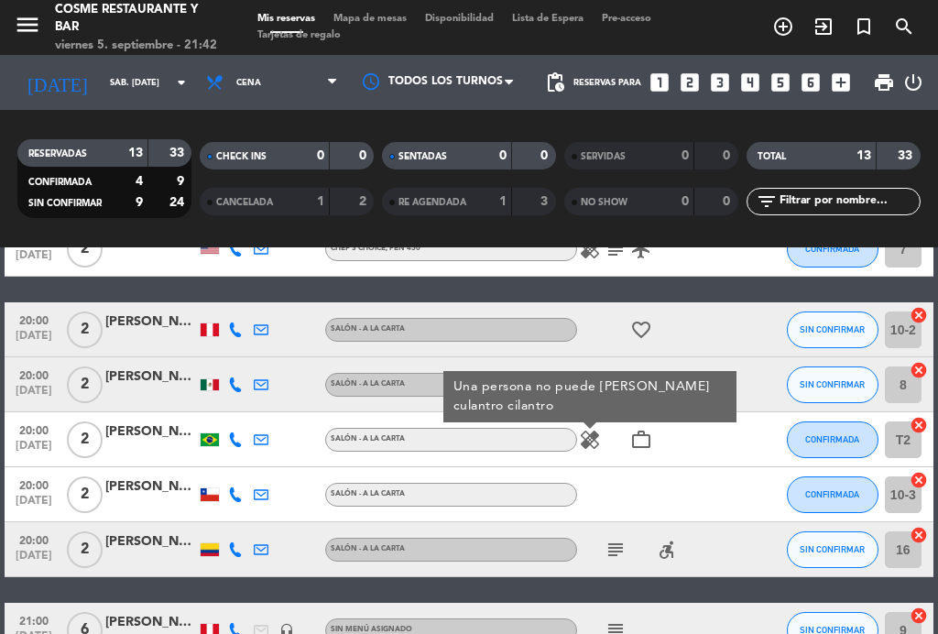
click at [599, 443] on icon "healing" at bounding box center [590, 440] width 22 height 22
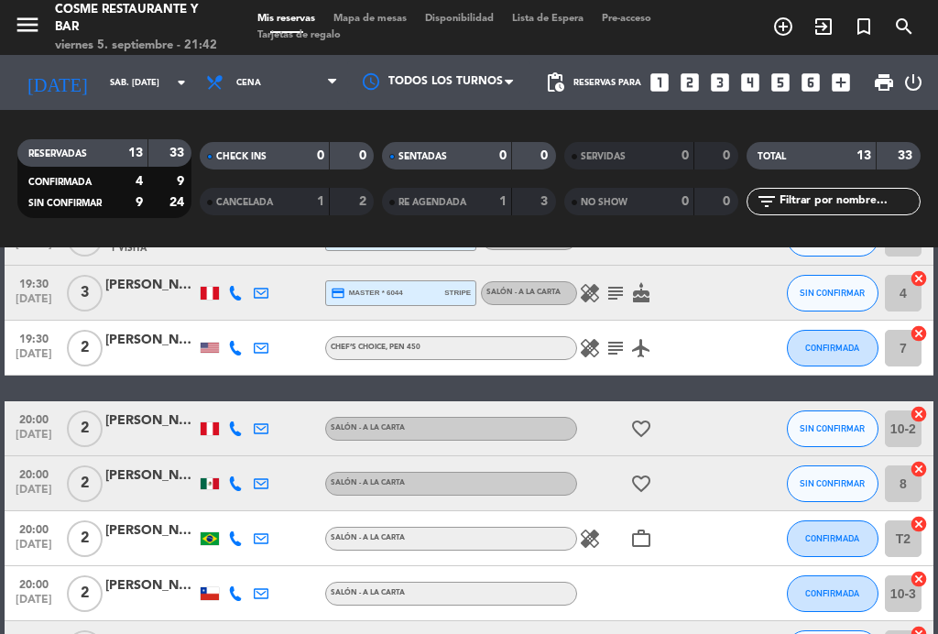
scroll to position [353, 0]
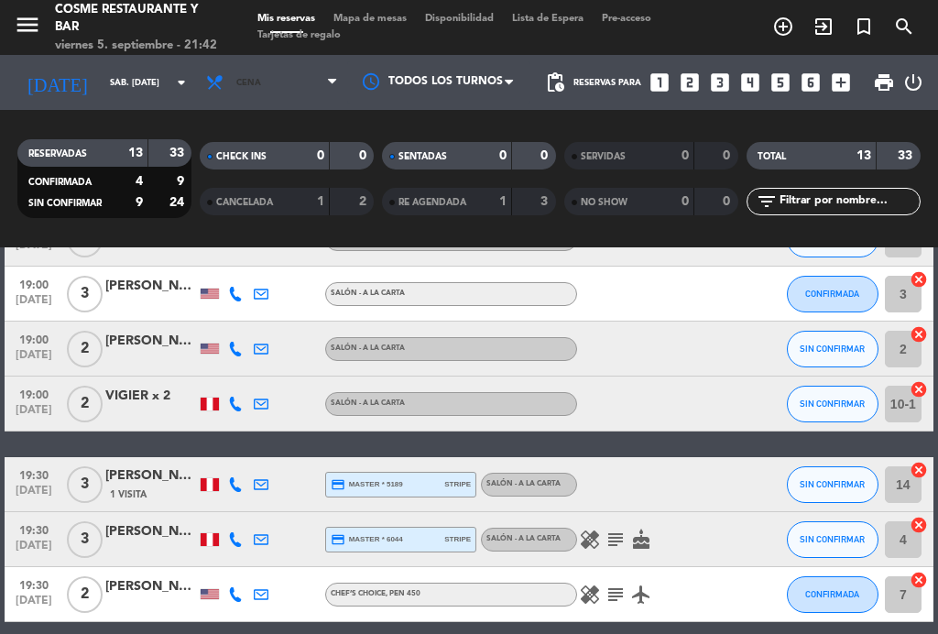
click at [279, 88] on span "Cena" at bounding box center [272, 82] width 150 height 40
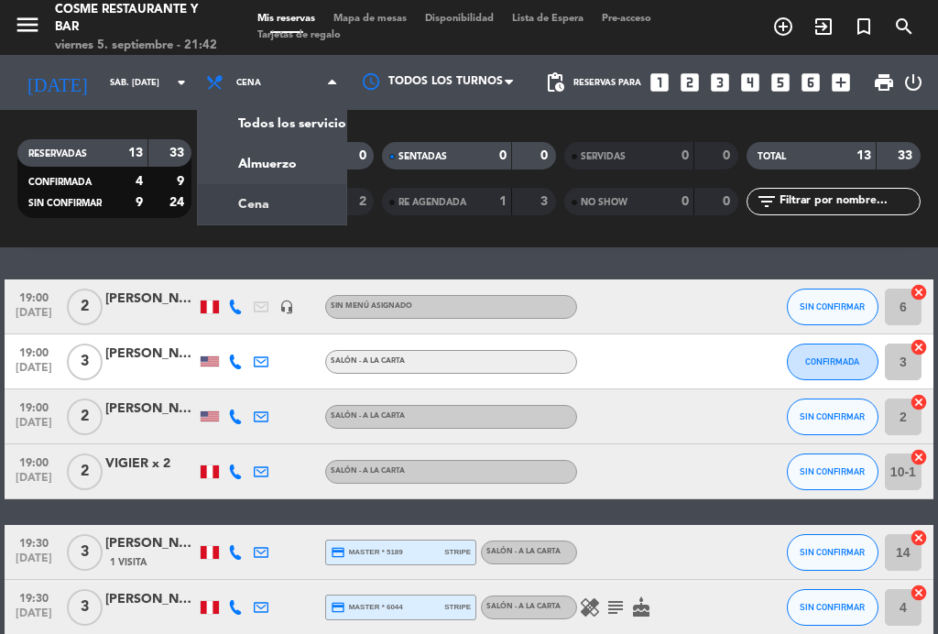
click at [304, 157] on div "menu [PERSON_NAME] Restaurante y Bar viernes 5. septiembre - 21:42 Mis reservas…" at bounding box center [469, 123] width 938 height 247
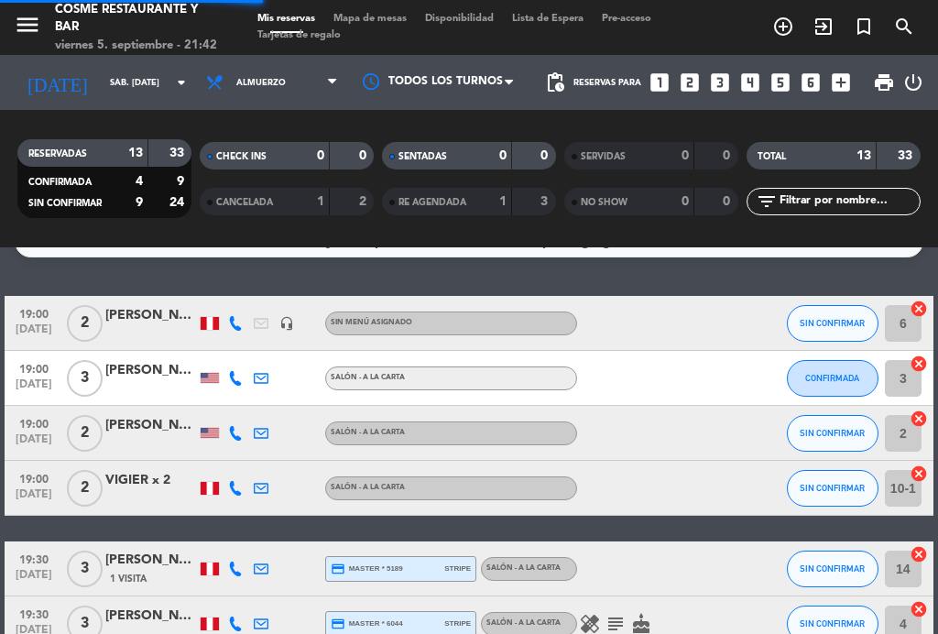
scroll to position [34, 0]
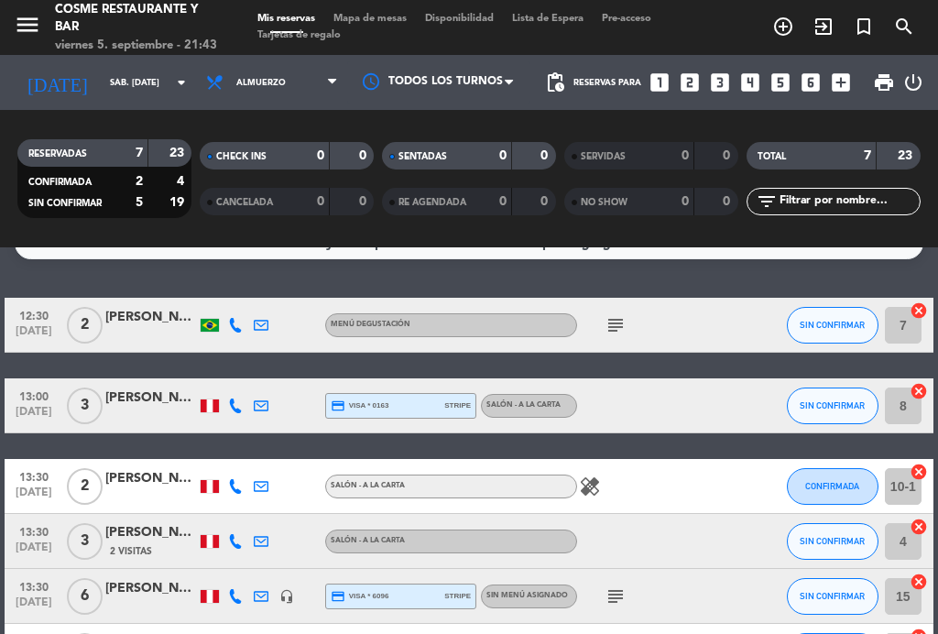
click at [621, 326] on icon "subject" at bounding box center [616, 325] width 22 height 22
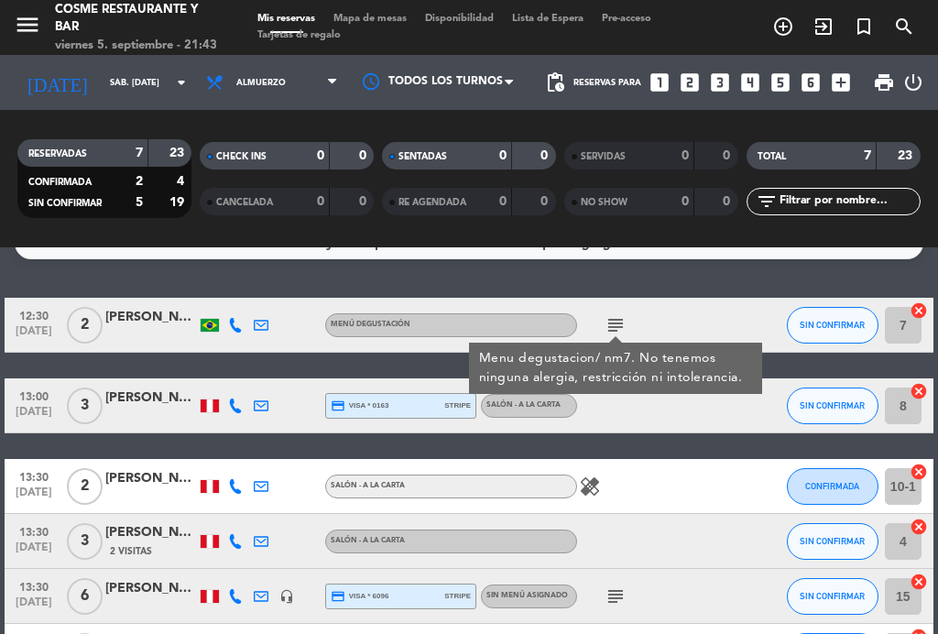
click at [617, 320] on icon "subject" at bounding box center [616, 325] width 22 height 22
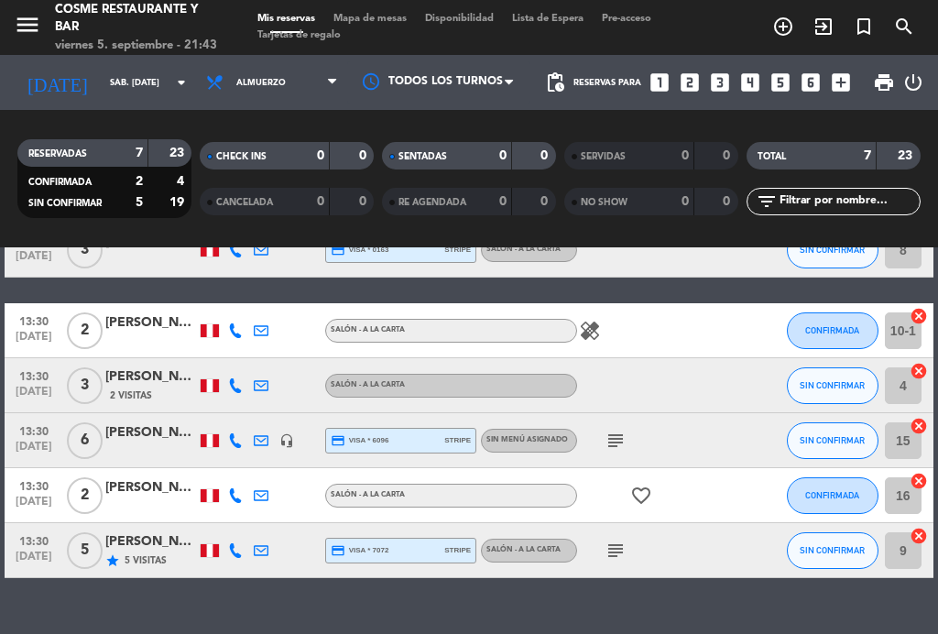
scroll to position [190, 0]
click at [618, 432] on icon "subject" at bounding box center [616, 441] width 22 height 22
click at [629, 428] on div "subject FS explicado a Rafella" at bounding box center [654, 440] width 154 height 54
click at [622, 548] on icon "subject" at bounding box center [616, 551] width 22 height 22
click at [625, 550] on icon "subject" at bounding box center [616, 551] width 22 height 22
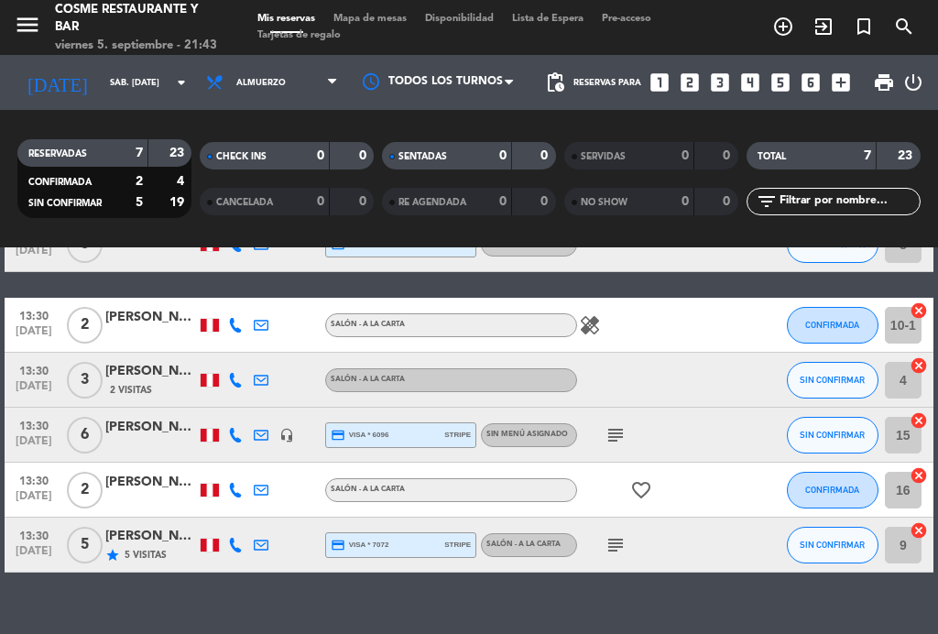
scroll to position [194, 0]
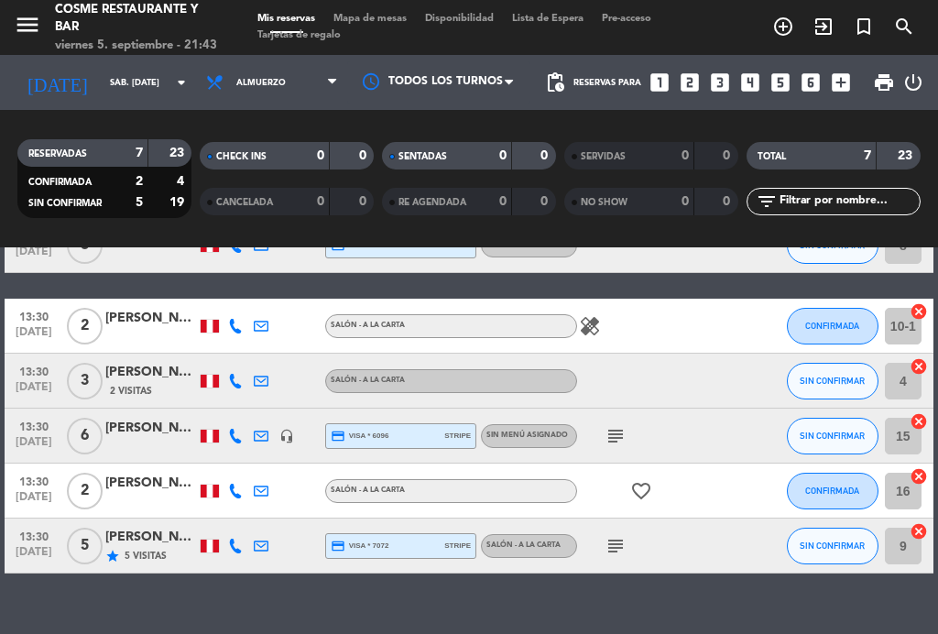
click at [598, 315] on icon "healing" at bounding box center [590, 326] width 22 height 22
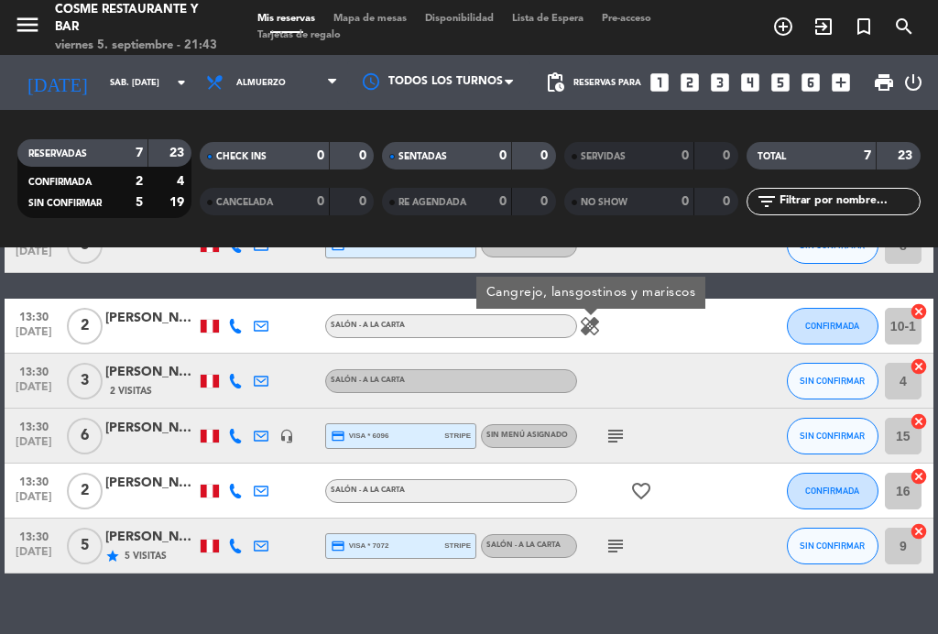
click at [598, 316] on icon "healing" at bounding box center [590, 326] width 22 height 22
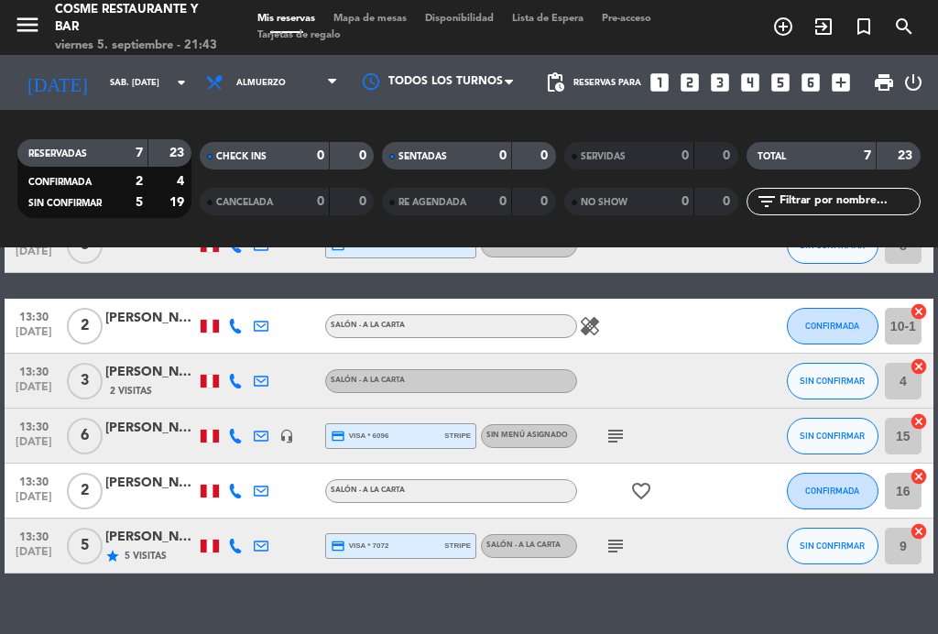
click at [592, 323] on icon "healing" at bounding box center [590, 326] width 22 height 22
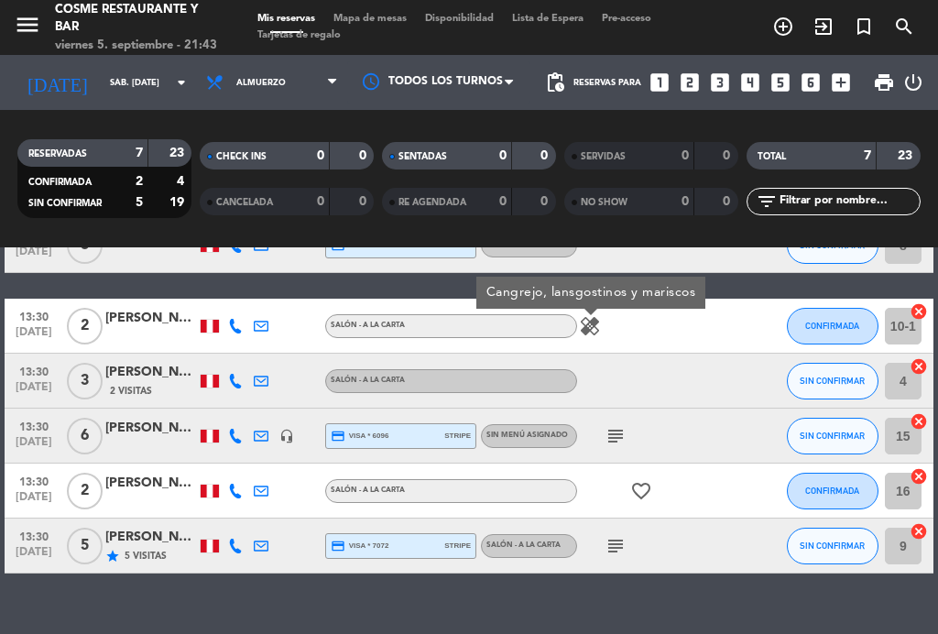
click at [589, 331] on icon "healing" at bounding box center [590, 326] width 22 height 22
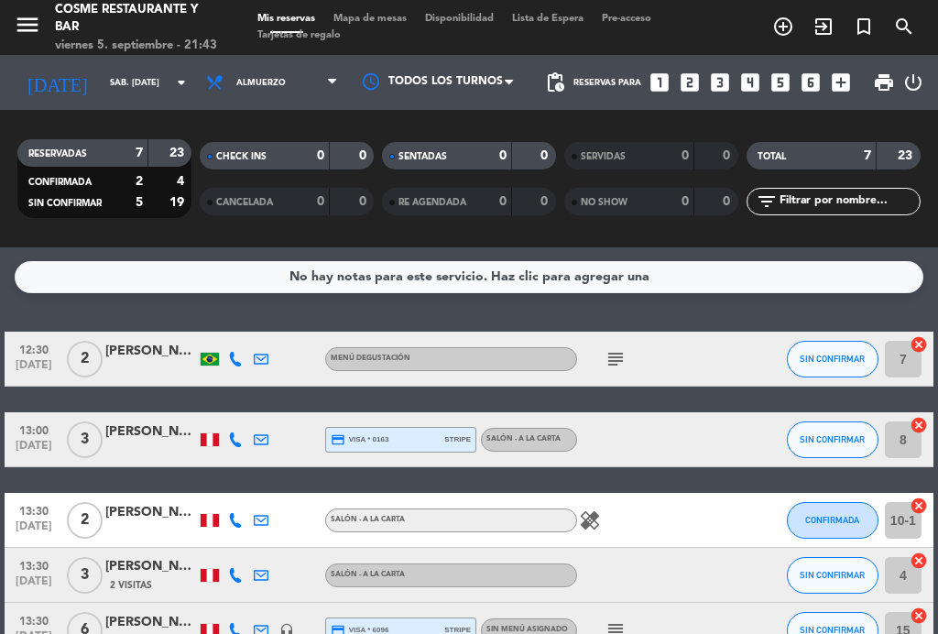
scroll to position [0, 0]
click at [101, 69] on input "sáb. [DATE]" at bounding box center [161, 83] width 120 height 28
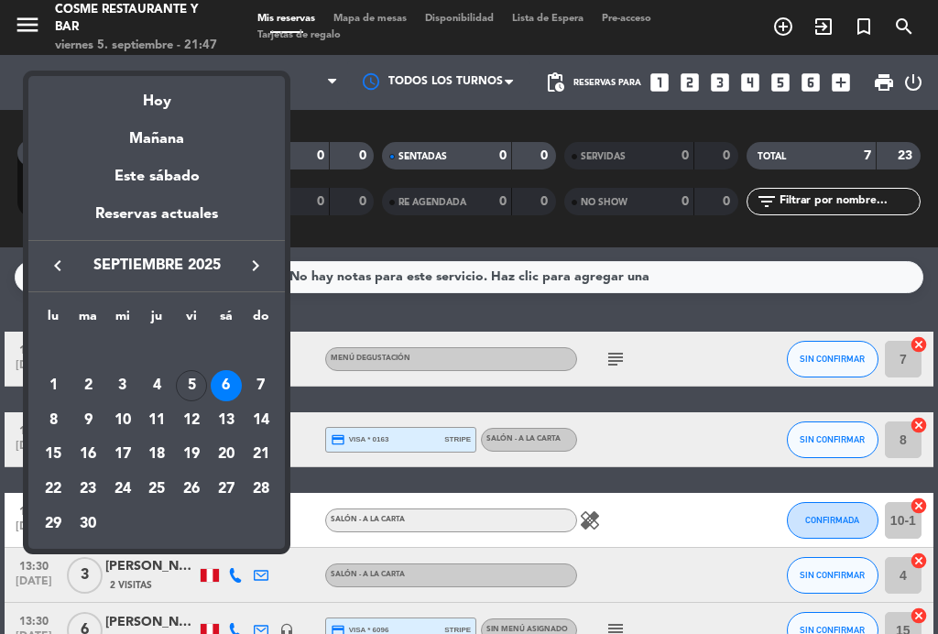
click at [165, 104] on div "Hoy" at bounding box center [156, 95] width 257 height 38
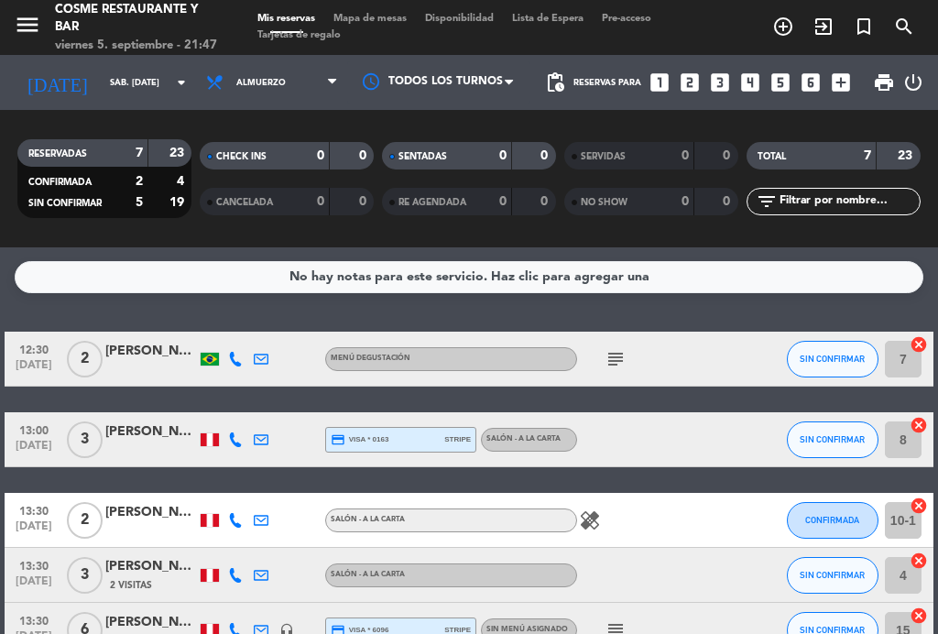
type input "vie. [DATE]"
click at [261, 62] on span "Almuerzo" at bounding box center [272, 82] width 150 height 40
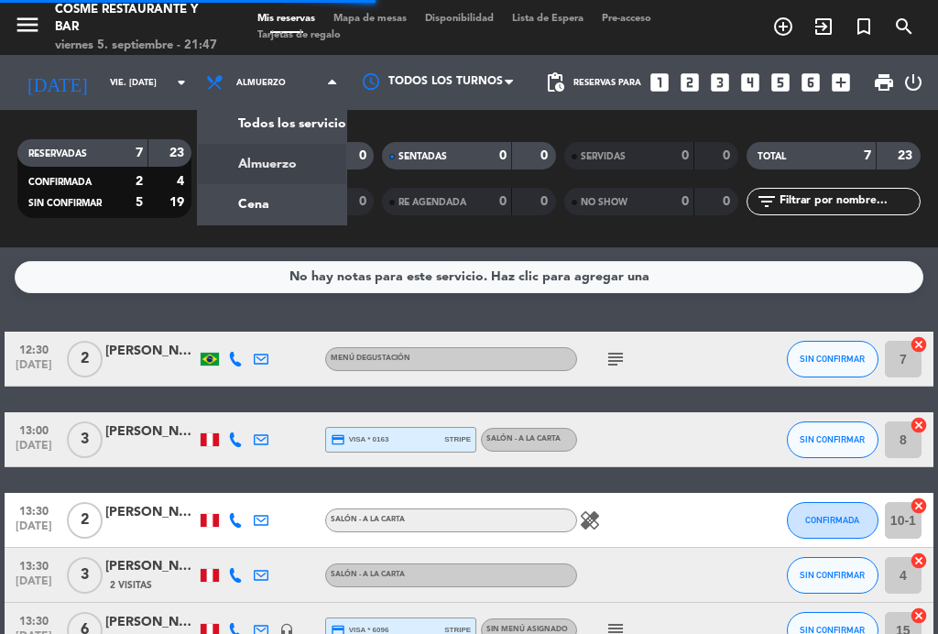
click at [250, 180] on div "menu [PERSON_NAME] Restaurante y Bar viernes 5. septiembre - 21:47 Mis reservas…" at bounding box center [469, 123] width 938 height 247
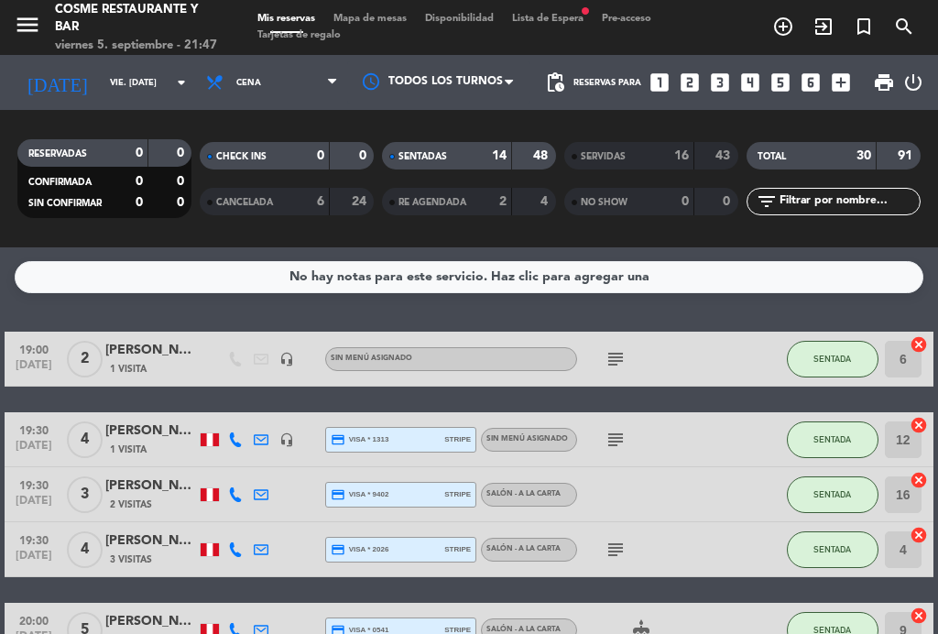
click at [375, 15] on span "Mapa de mesas" at bounding box center [370, 19] width 92 height 10
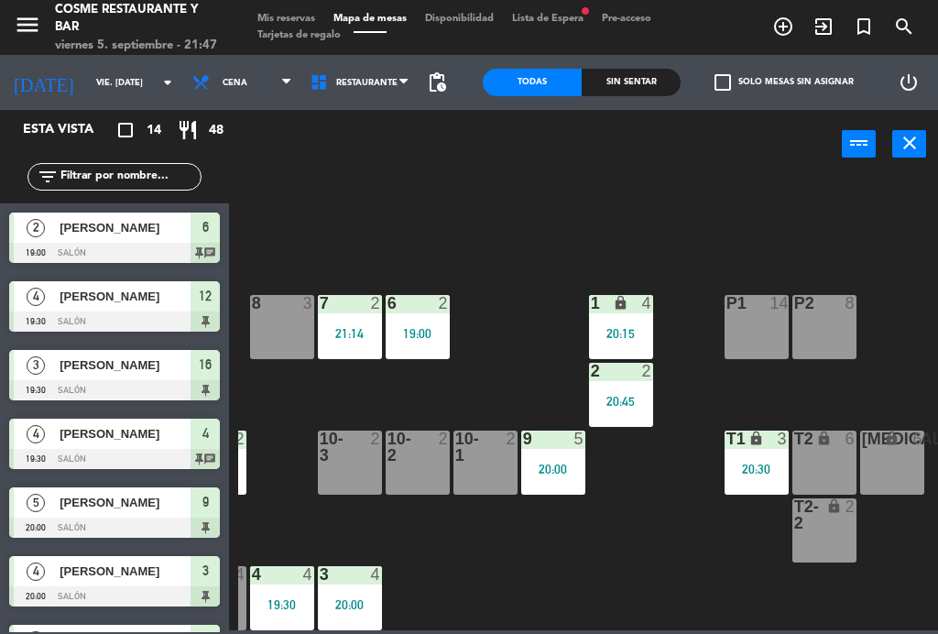
scroll to position [116, 466]
click at [379, 580] on div "4" at bounding box center [375, 574] width 11 height 16
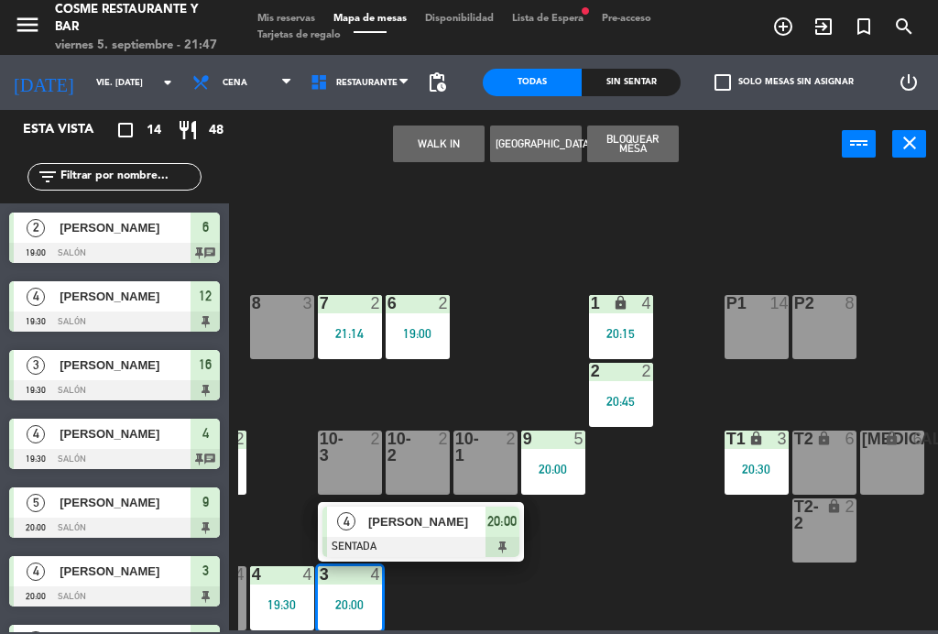
click at [448, 527] on span "[PERSON_NAME]" at bounding box center [426, 521] width 117 height 19
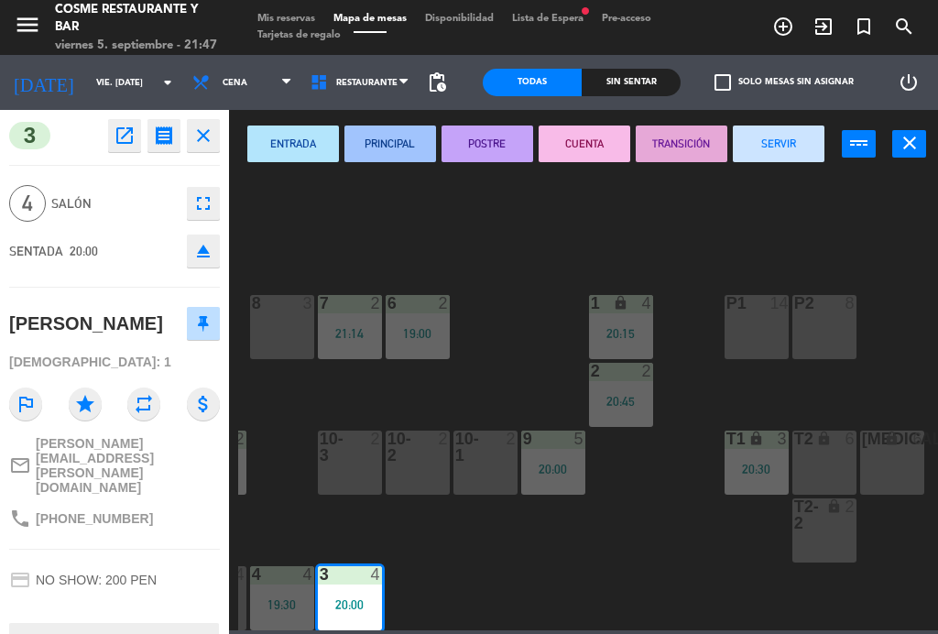
click at [782, 146] on button "SERVIR" at bounding box center [779, 144] width 92 height 37
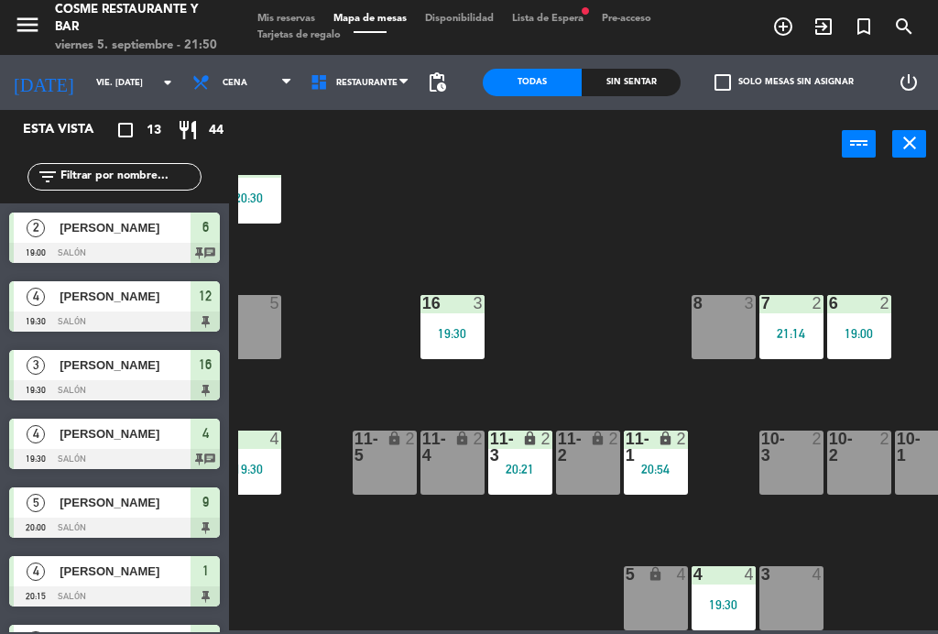
scroll to position [116, 26]
click at [432, 328] on div "19:30" at bounding box center [452, 333] width 64 height 13
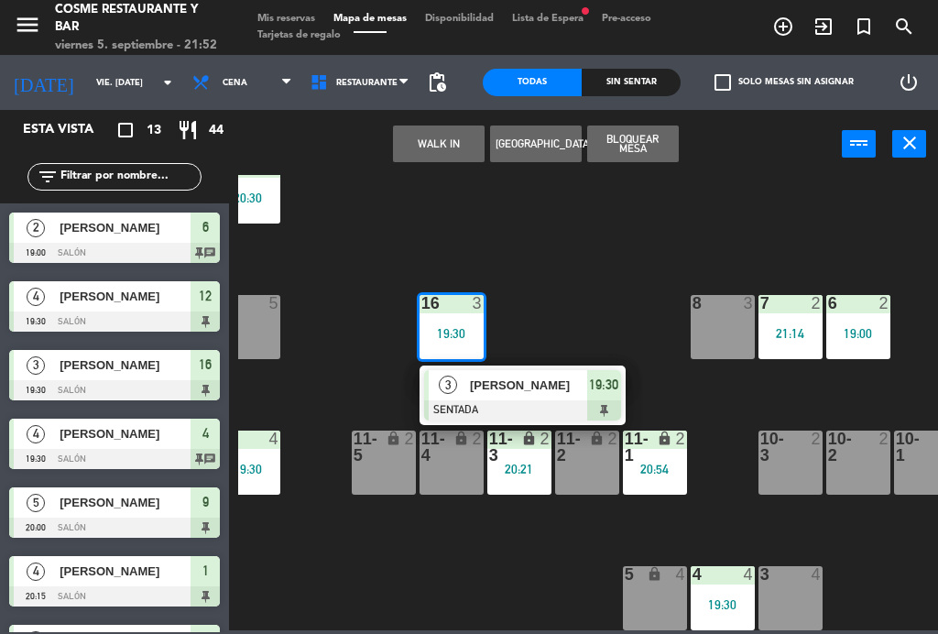
click at [495, 388] on span "[PERSON_NAME]" at bounding box center [528, 385] width 117 height 19
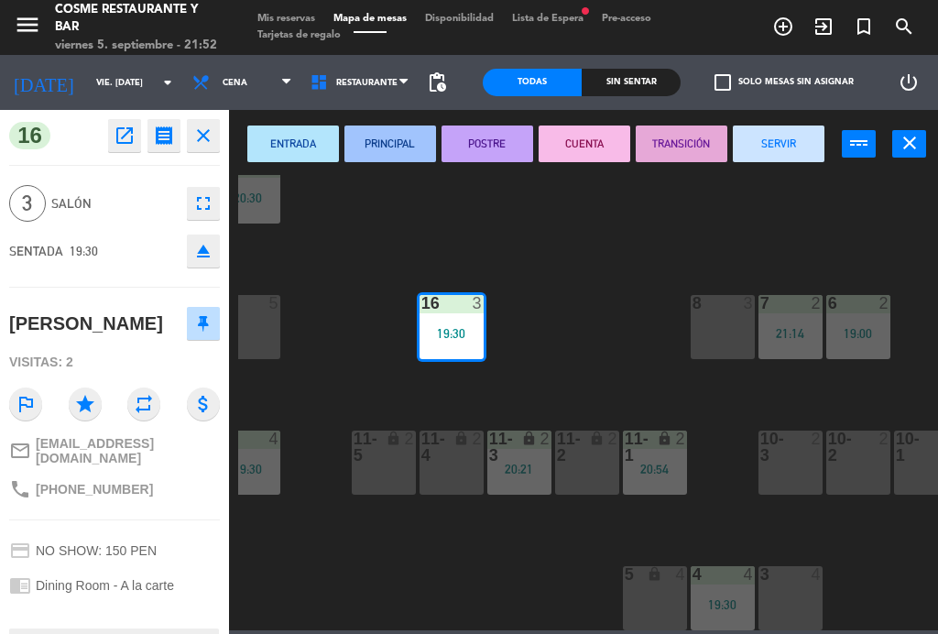
click at [757, 131] on button "SERVIR" at bounding box center [779, 144] width 92 height 37
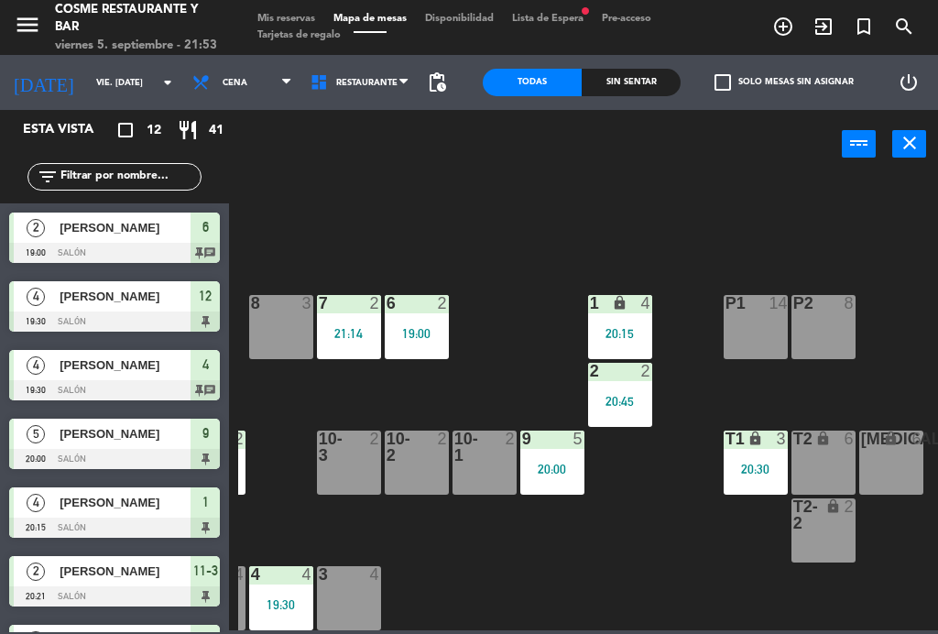
scroll to position [116, 466]
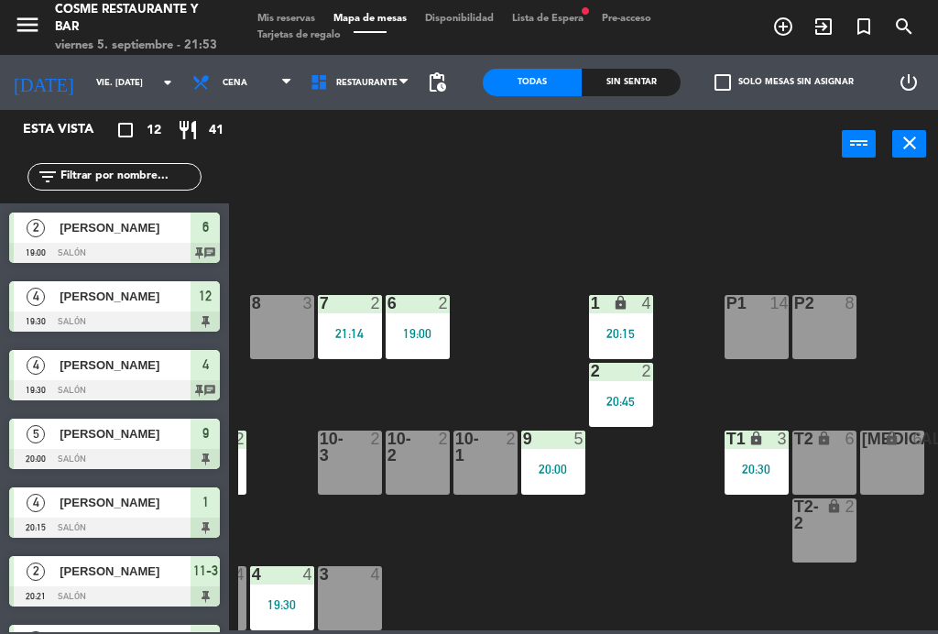
click at [88, 73] on input "vie. [DATE]" at bounding box center [147, 83] width 120 height 28
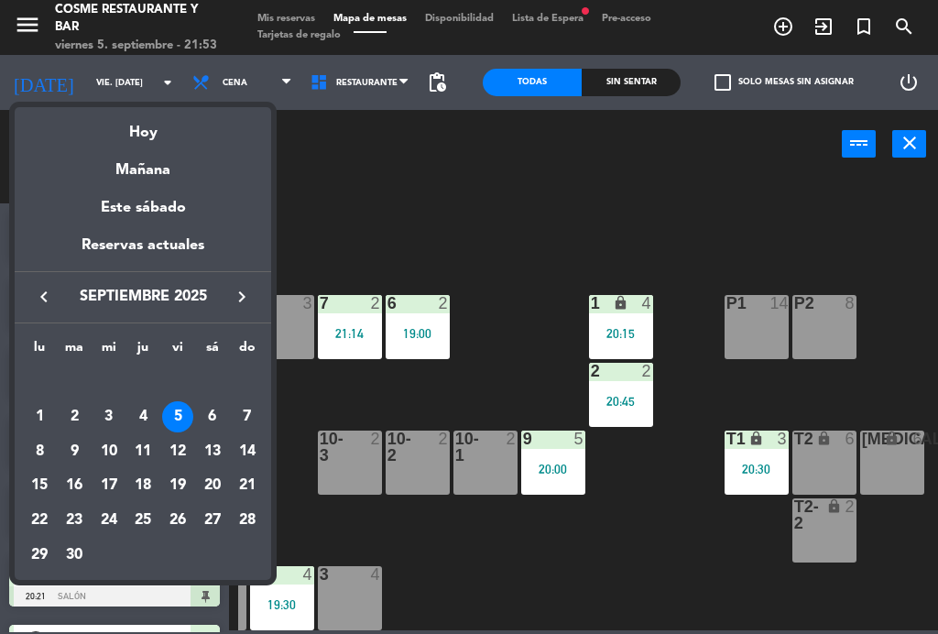
click at [174, 169] on div "Mañana" at bounding box center [143, 164] width 257 height 38
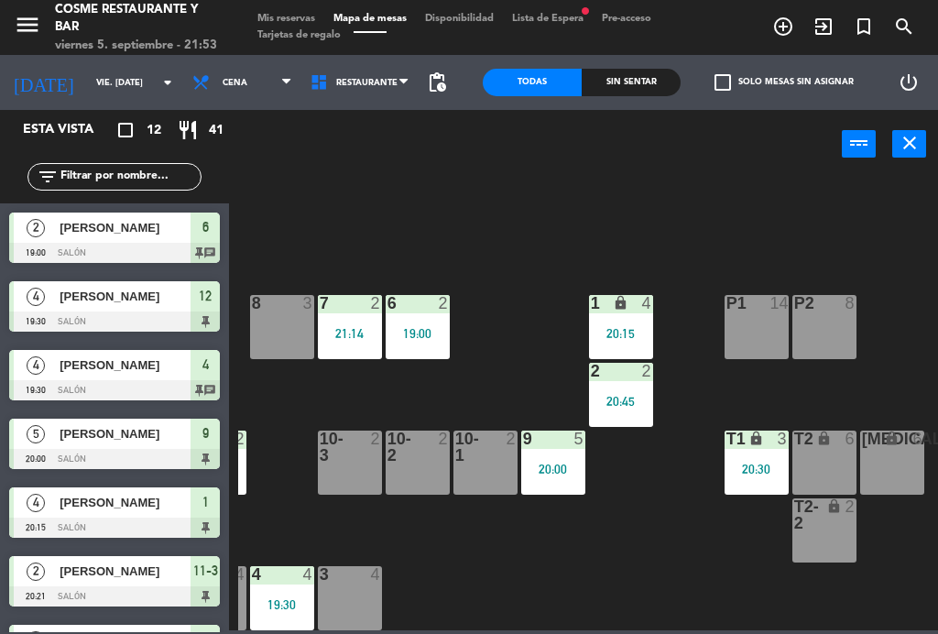
type input "sáb. [DATE]"
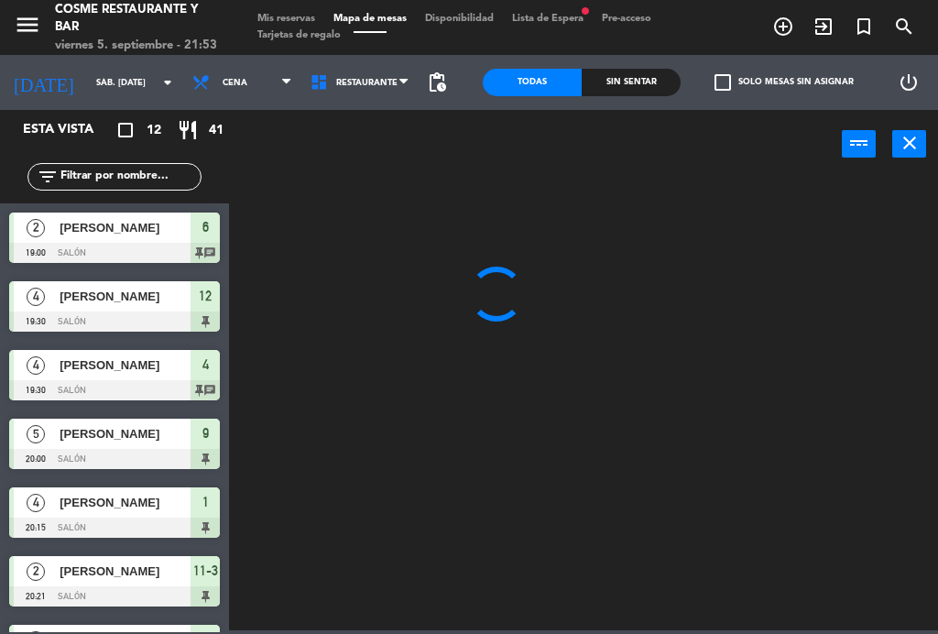
scroll to position [0, 0]
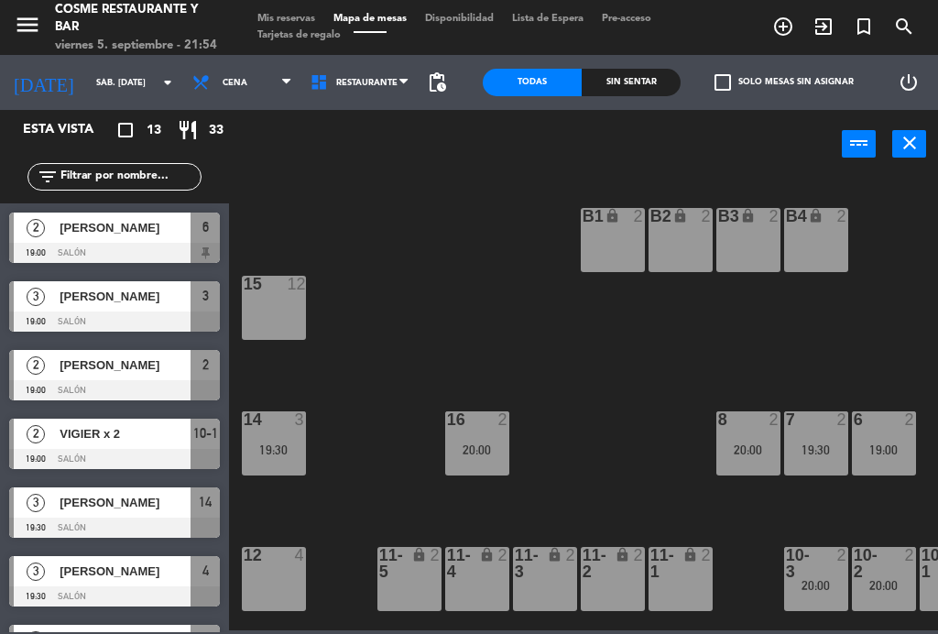
click at [298, 14] on span "Mis reservas" at bounding box center [286, 19] width 76 height 10
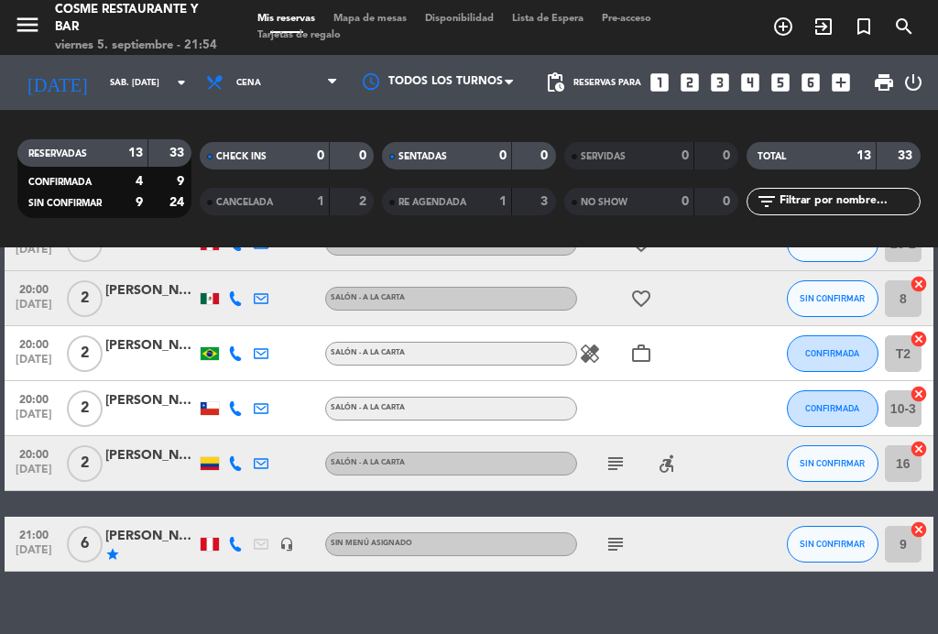
scroll to position [550, 0]
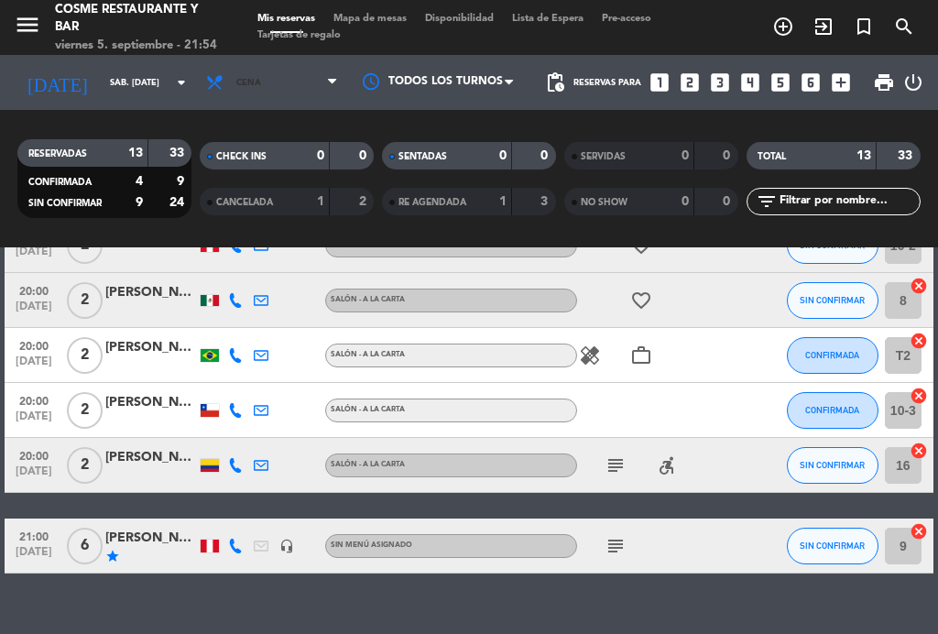
click at [279, 82] on span "Cena" at bounding box center [272, 82] width 150 height 40
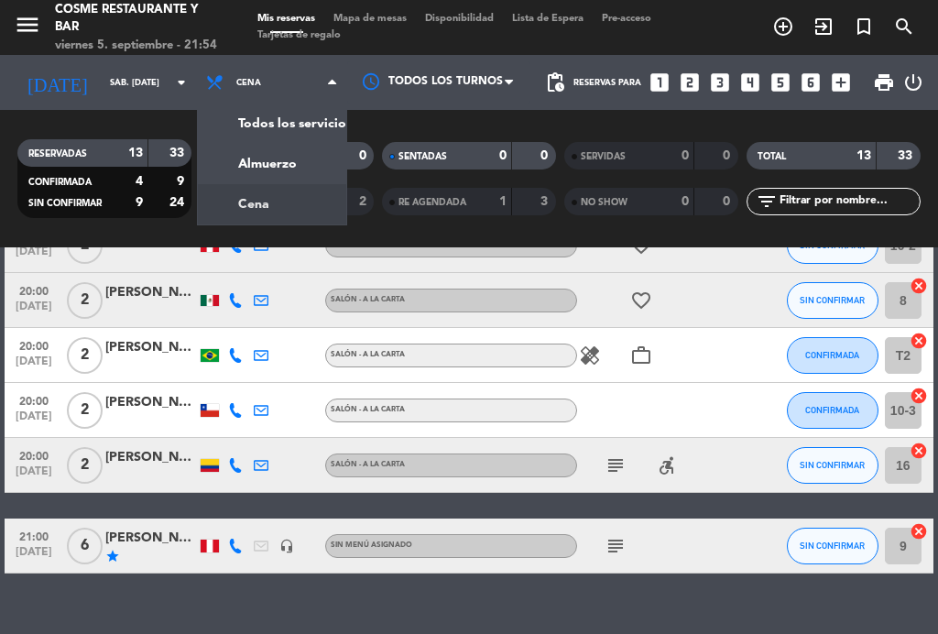
click at [301, 169] on div "menu [PERSON_NAME] Restaurante y Bar viernes 5. septiembre - 21:54 Mis reservas…" at bounding box center [469, 123] width 938 height 247
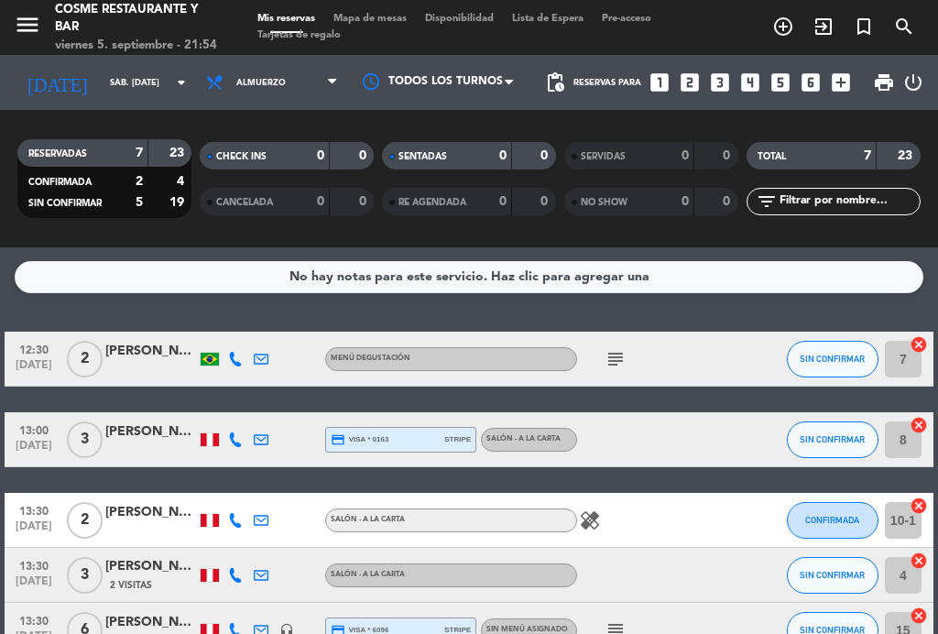
scroll to position [0, 0]
click at [147, 346] on div "[PERSON_NAME]" at bounding box center [151, 351] width 92 height 21
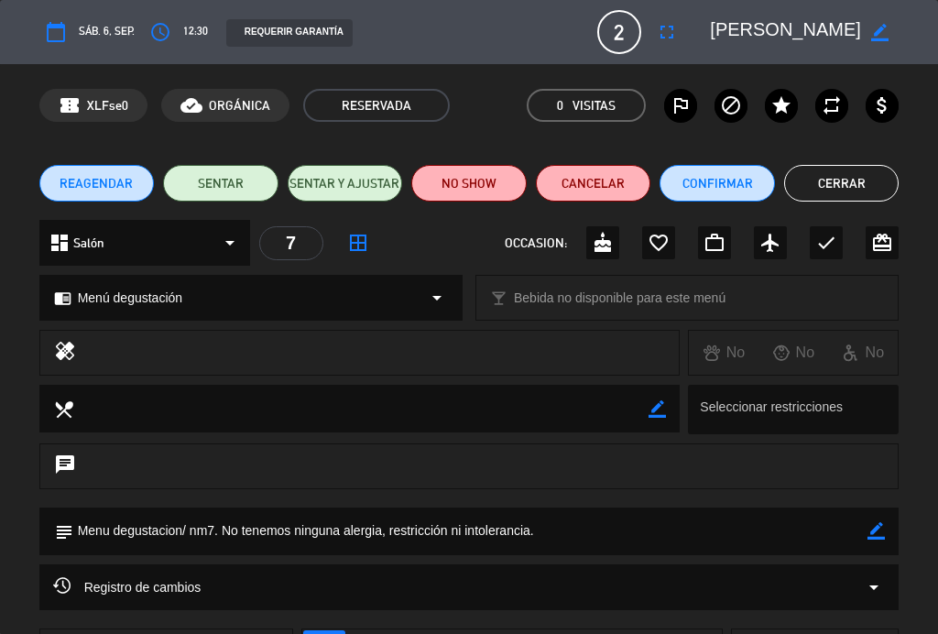
scroll to position [0, 4]
click at [850, 184] on button "Cerrar" at bounding box center [841, 183] width 115 height 37
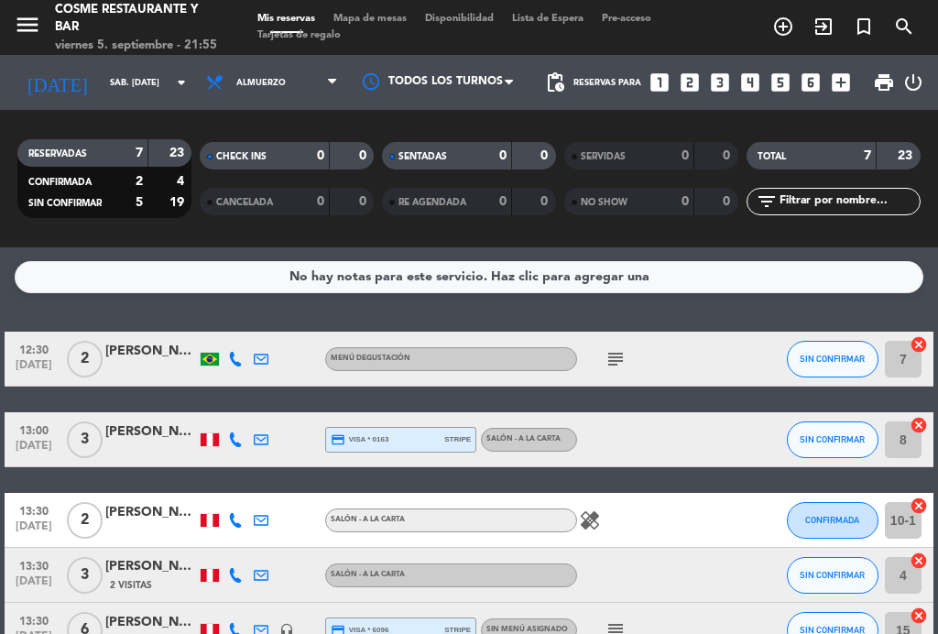
click at [268, 78] on span "Almuerzo" at bounding box center [272, 82] width 150 height 40
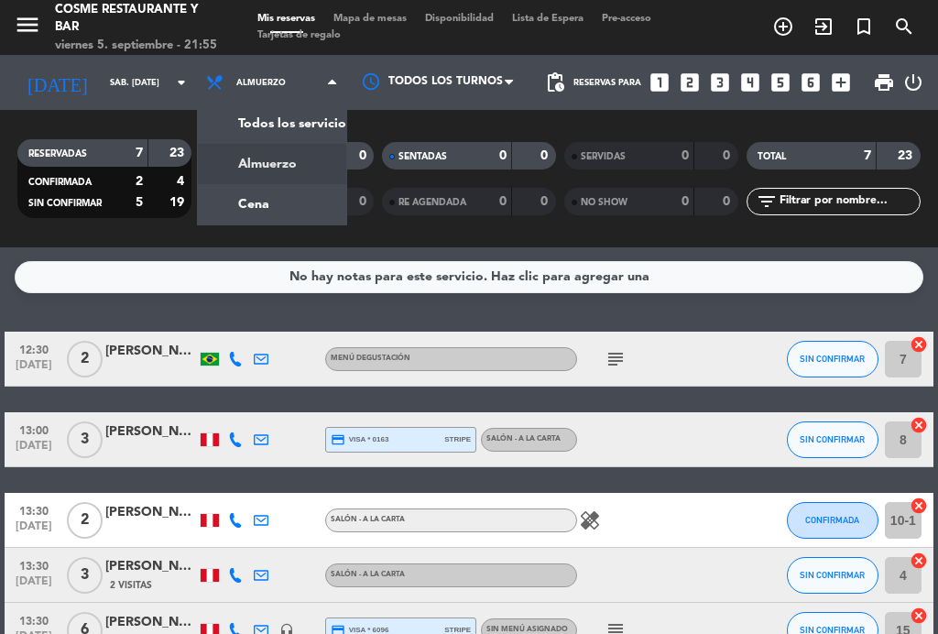
click at [101, 86] on input "sáb. [DATE]" at bounding box center [161, 83] width 120 height 28
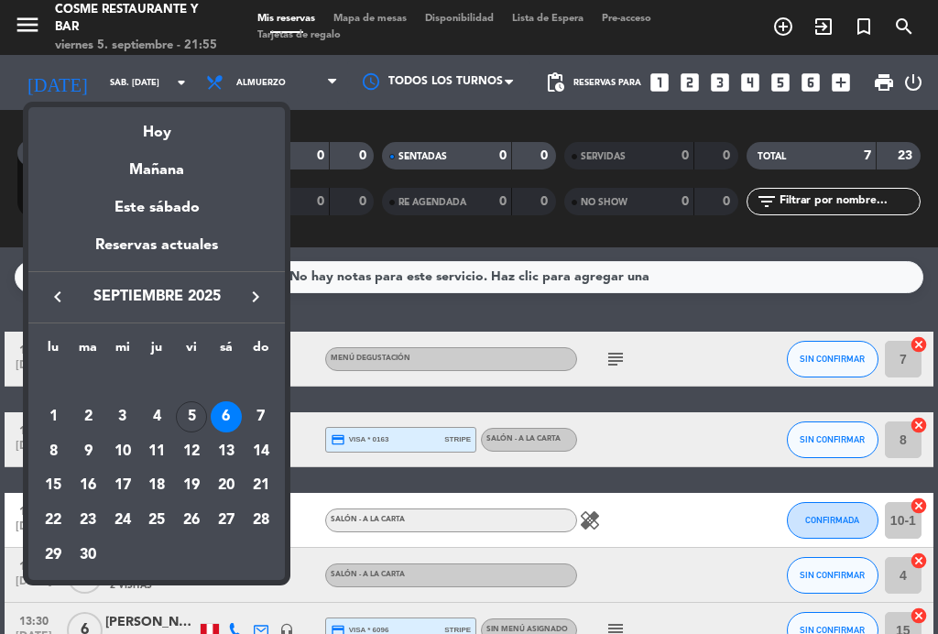
click at [170, 137] on div "Hoy" at bounding box center [156, 126] width 257 height 38
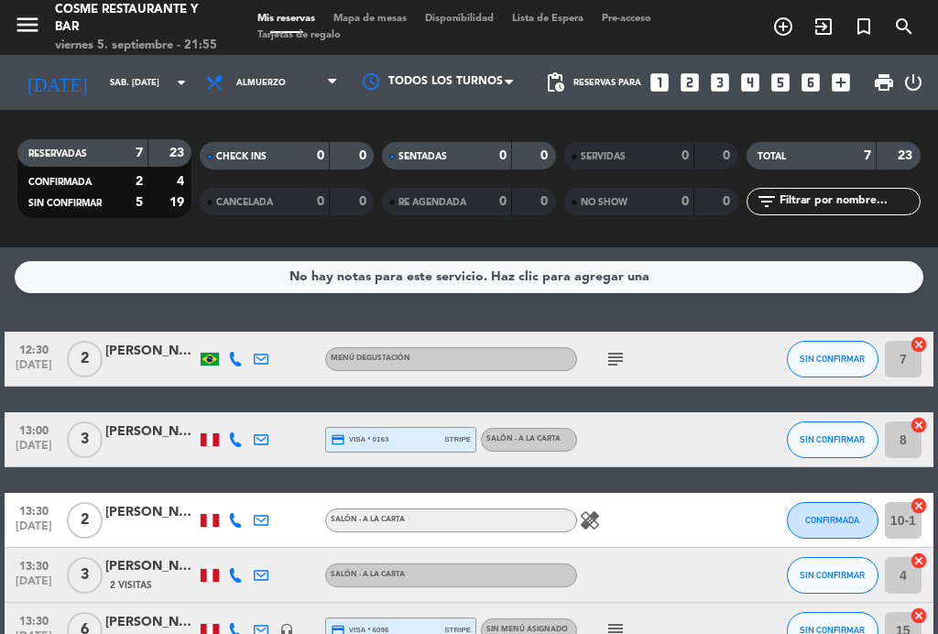
type input "vie. [DATE]"
click at [268, 80] on span "Almuerzo" at bounding box center [272, 82] width 150 height 40
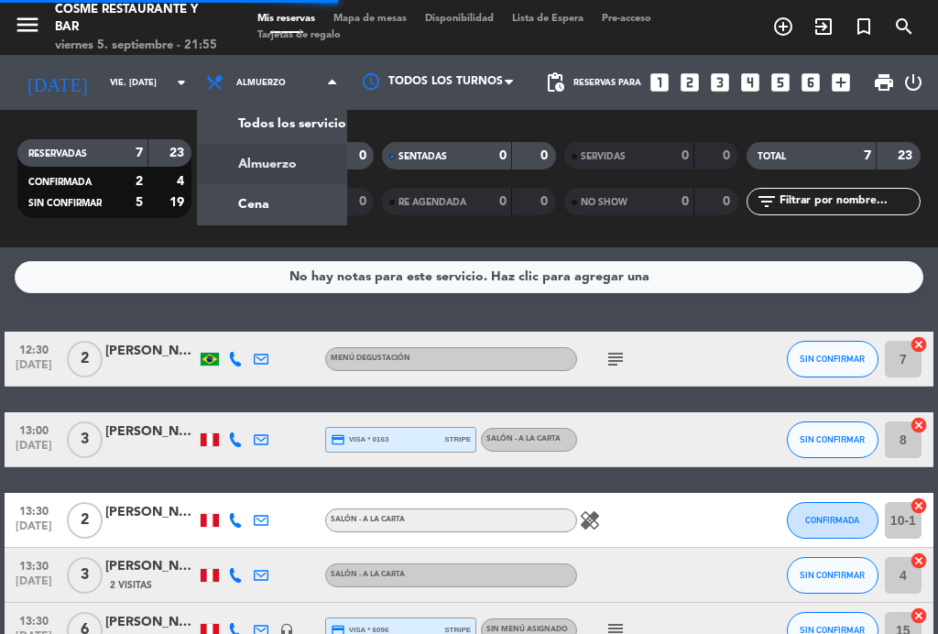
click at [266, 214] on div "CANCELADA 0 0" at bounding box center [287, 201] width 174 height 27
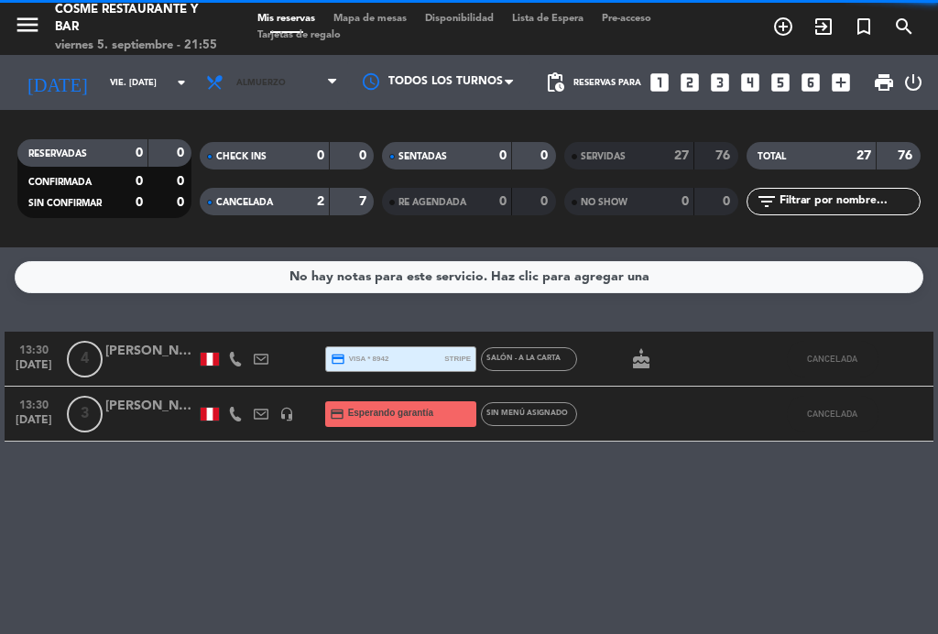
click at [290, 74] on span "Almuerzo" at bounding box center [272, 82] width 150 height 40
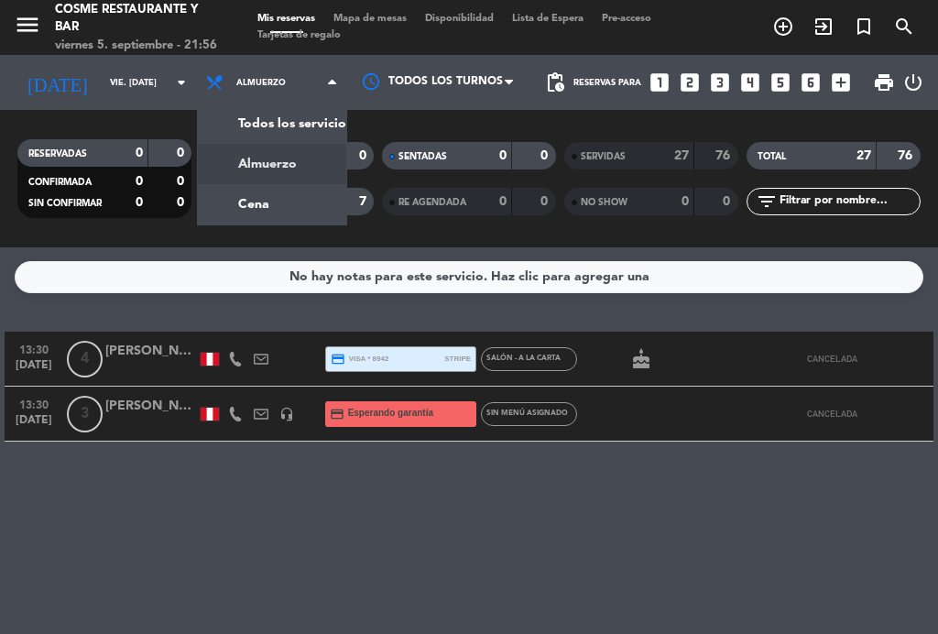
click at [277, 201] on div "menu [PERSON_NAME] Restaurante y Bar viernes 5. septiembre - 21:56 Mis reservas…" at bounding box center [469, 123] width 938 height 247
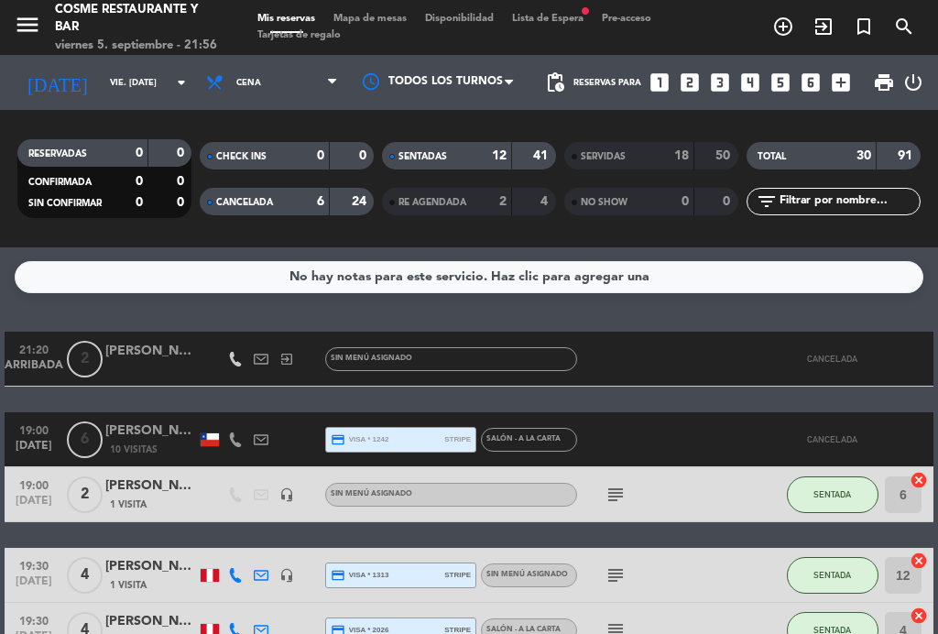
click at [388, 17] on span "Mapa de mesas" at bounding box center [370, 19] width 92 height 10
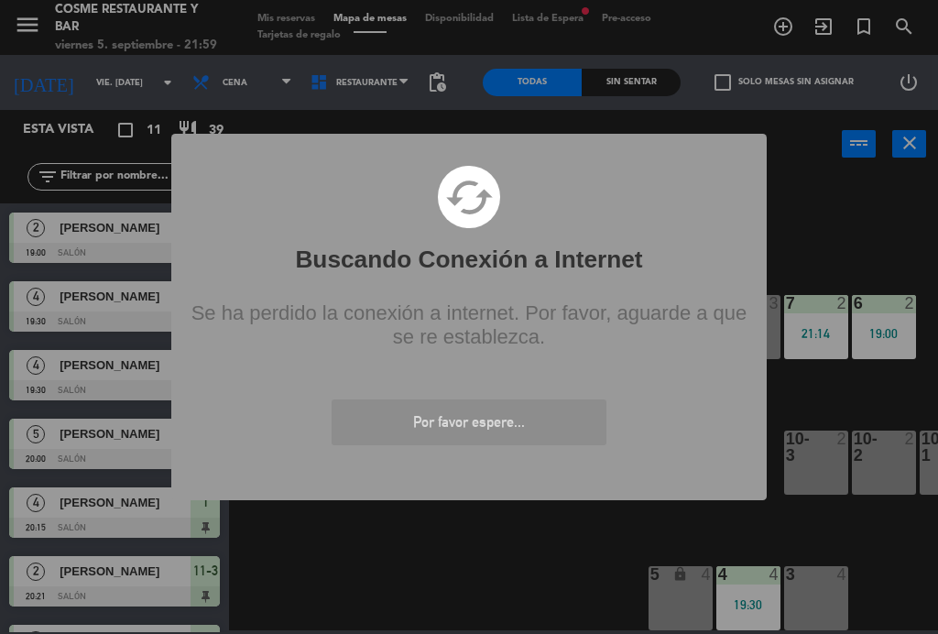
scroll to position [116, 0]
